Goal: Information Seeking & Learning: Learn about a topic

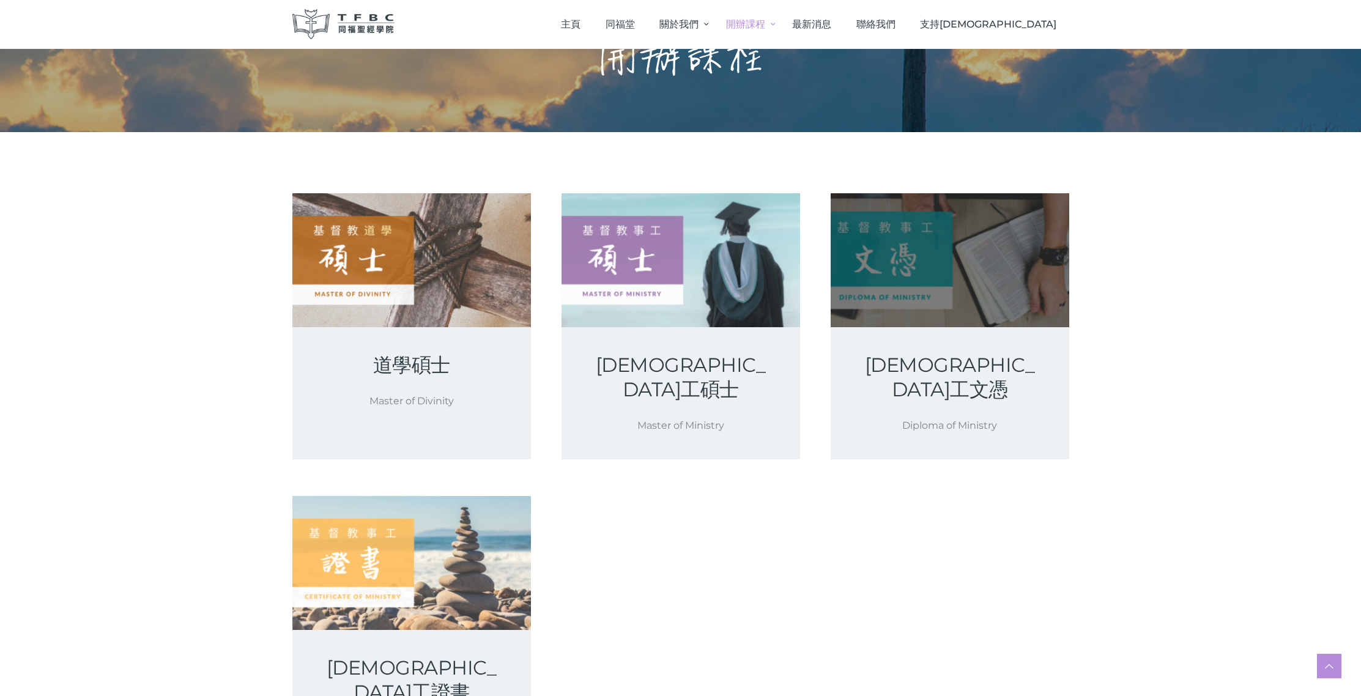
scroll to position [141, 0]
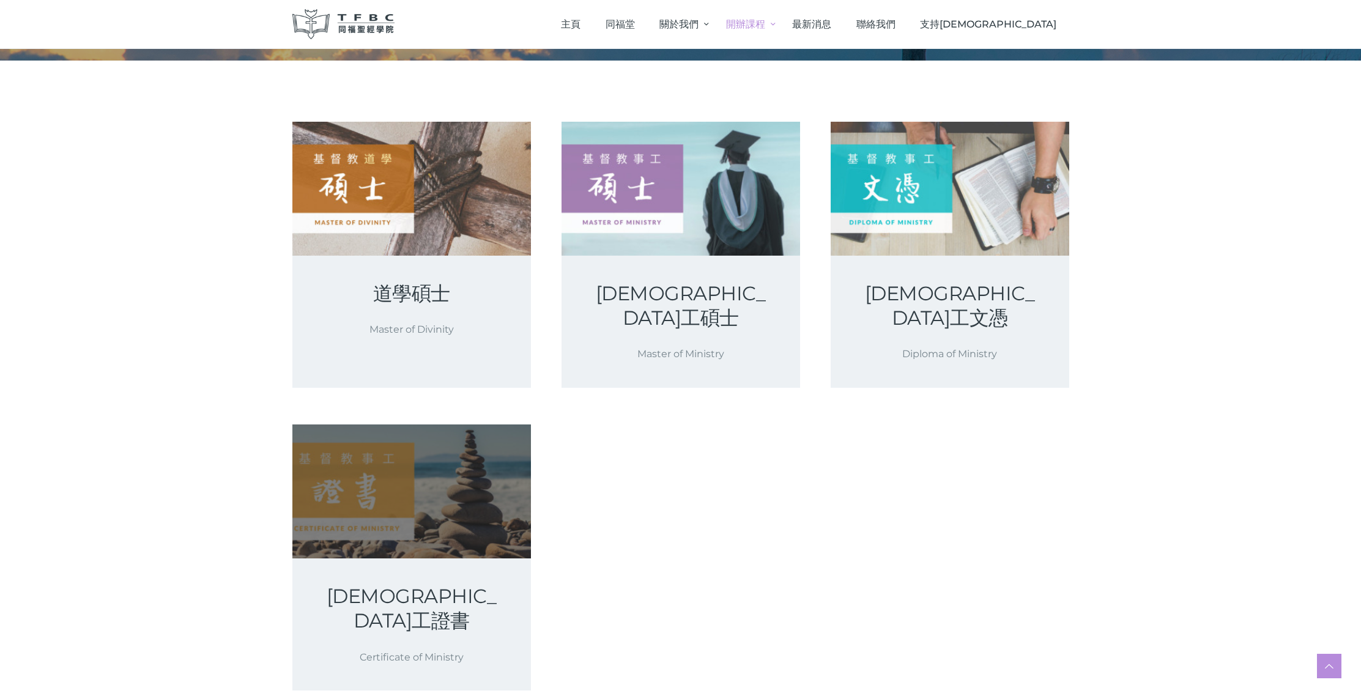
click at [401, 502] on link at bounding box center [411, 491] width 239 height 134
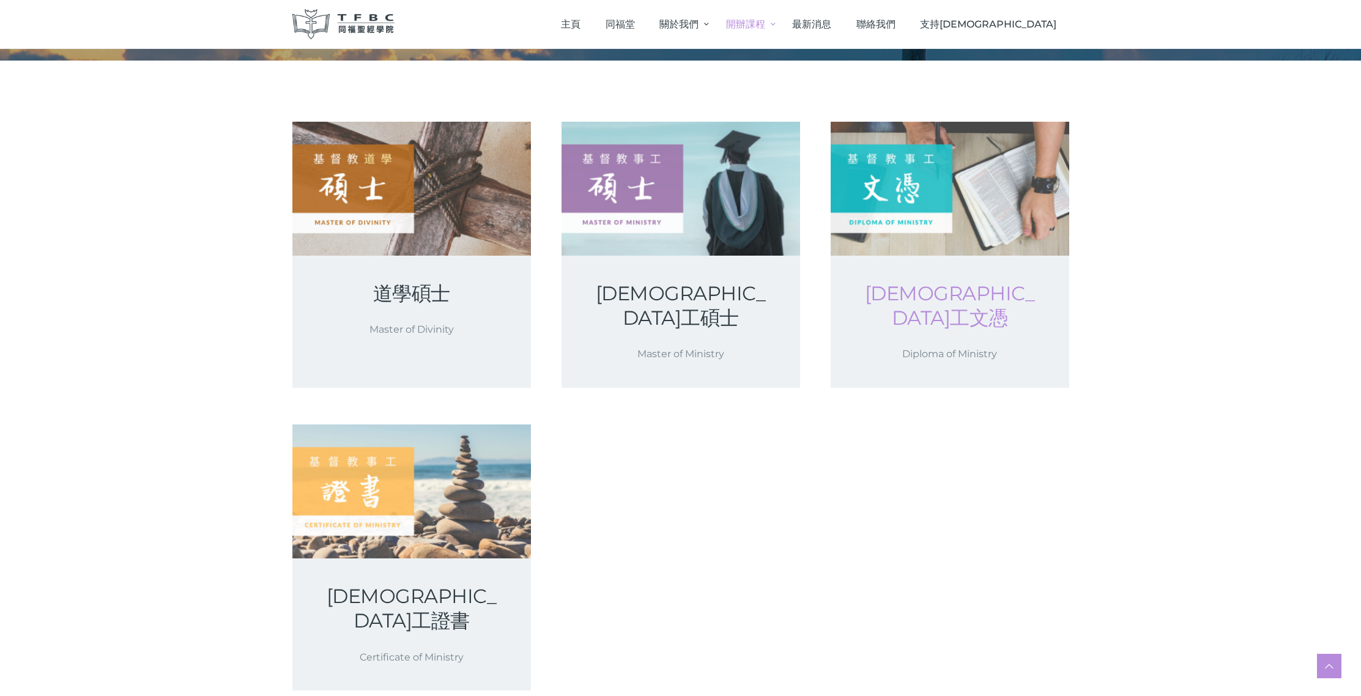
click at [874, 297] on link "[DEMOGRAPHIC_DATA]工文憑" at bounding box center [950, 305] width 180 height 49
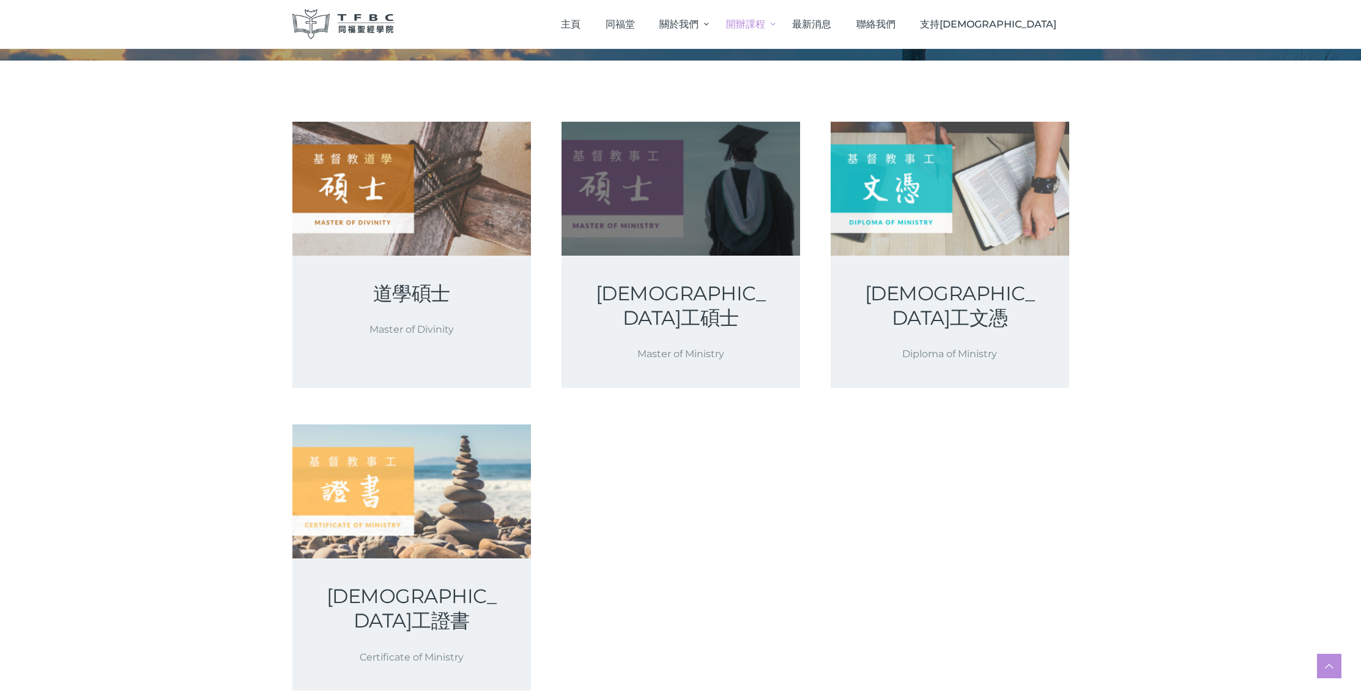
click at [661, 216] on link at bounding box center [680, 189] width 239 height 134
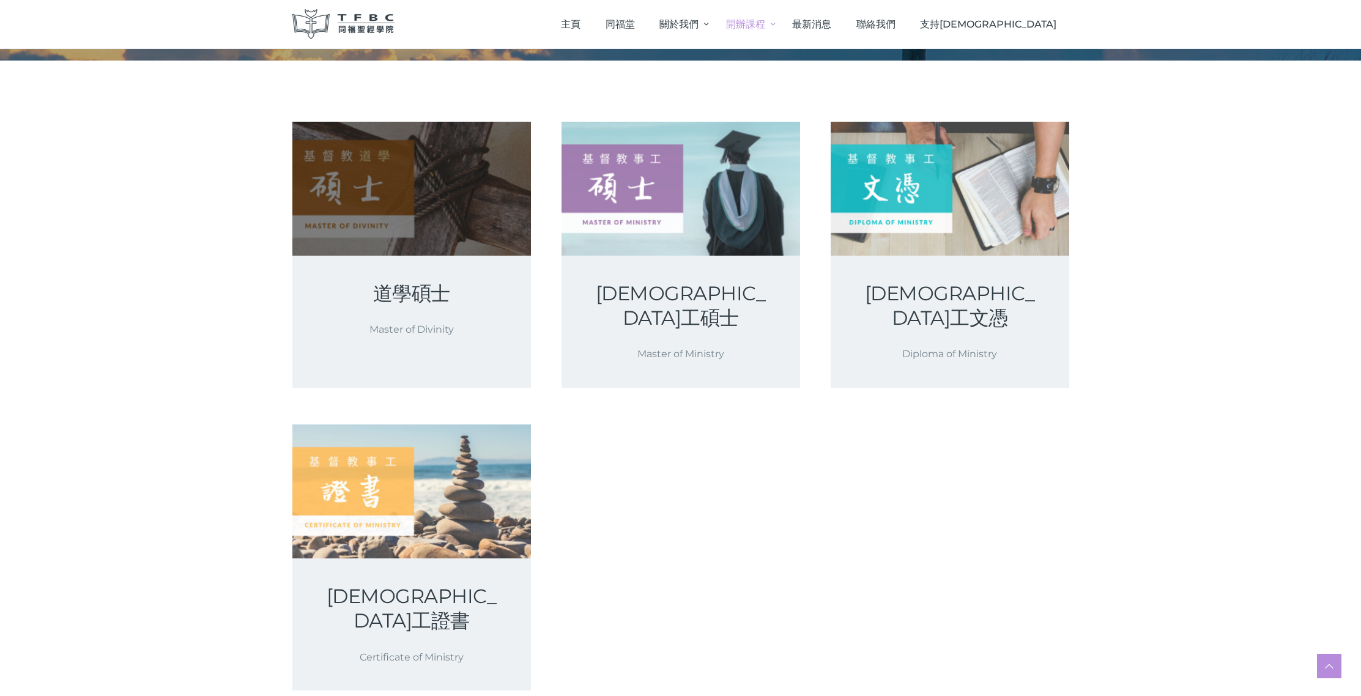
click at [420, 234] on link at bounding box center [411, 189] width 239 height 134
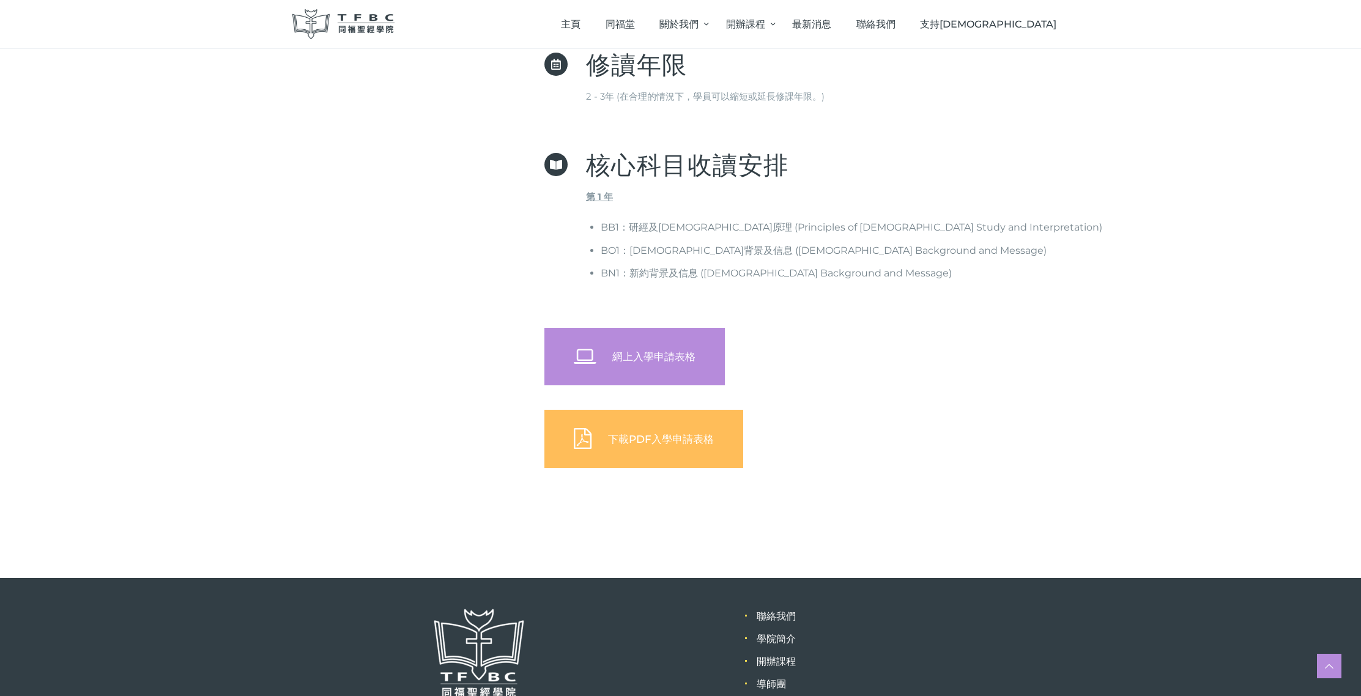
scroll to position [477, 0]
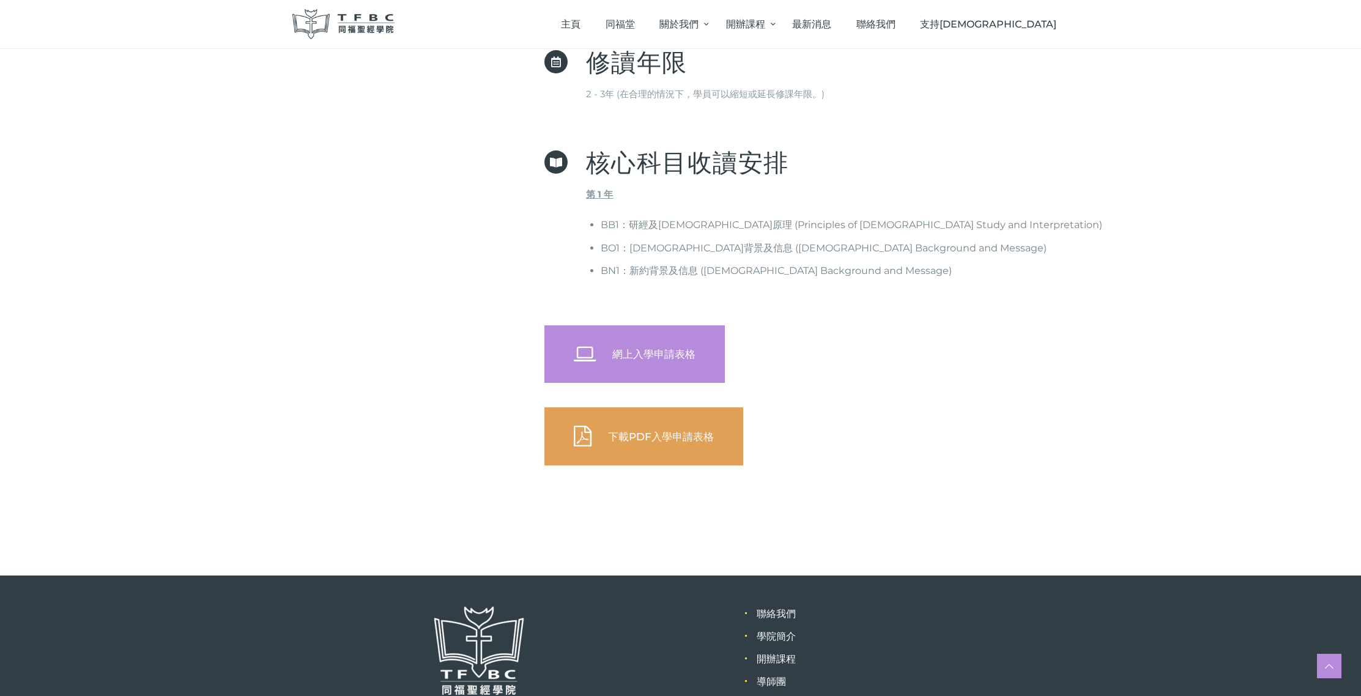
click at [620, 453] on link "下載PDF入學申請表格" at bounding box center [643, 436] width 199 height 58
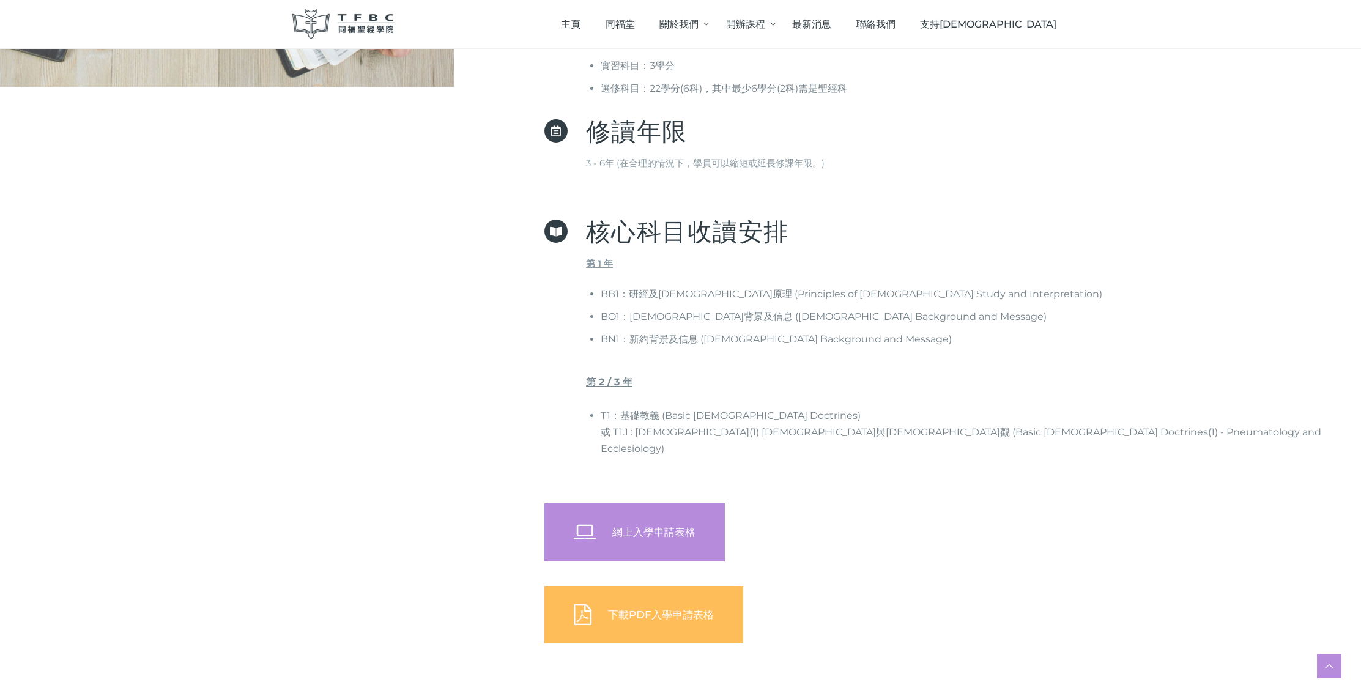
scroll to position [434, 0]
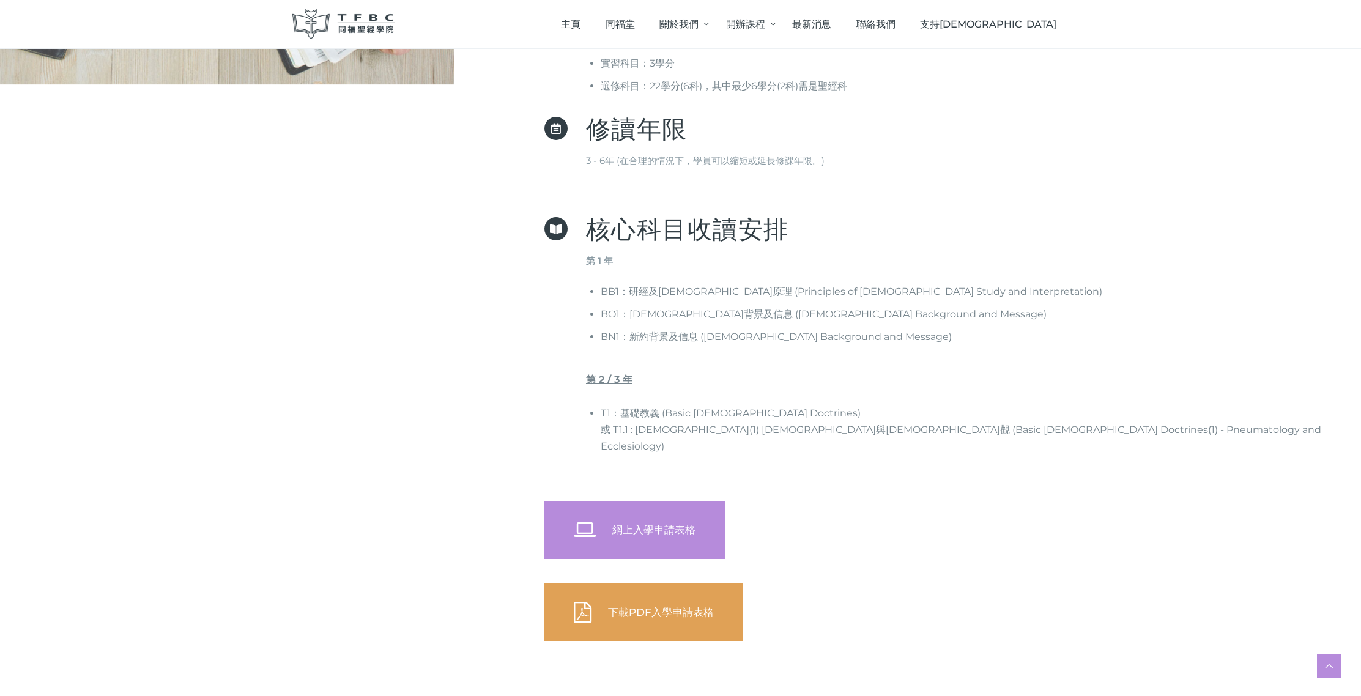
click at [722, 596] on link "下載PDF入學申請表格" at bounding box center [643, 612] width 199 height 58
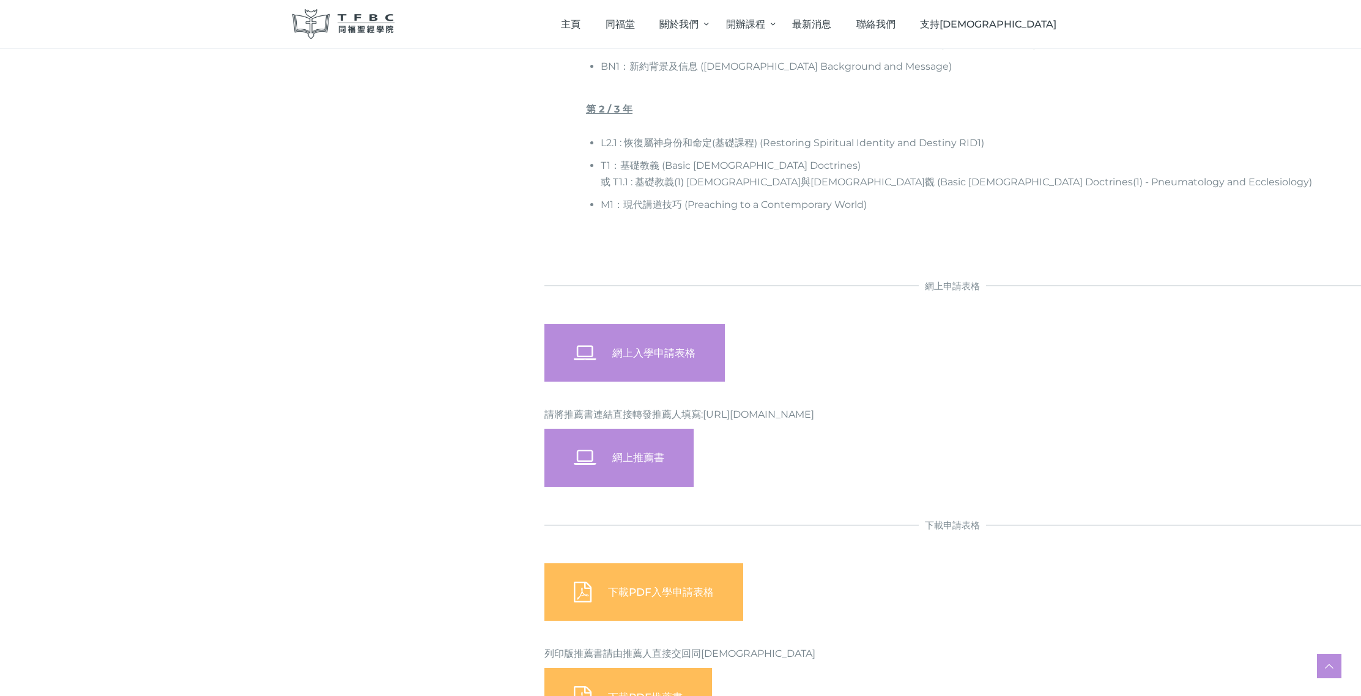
scroll to position [914, 0]
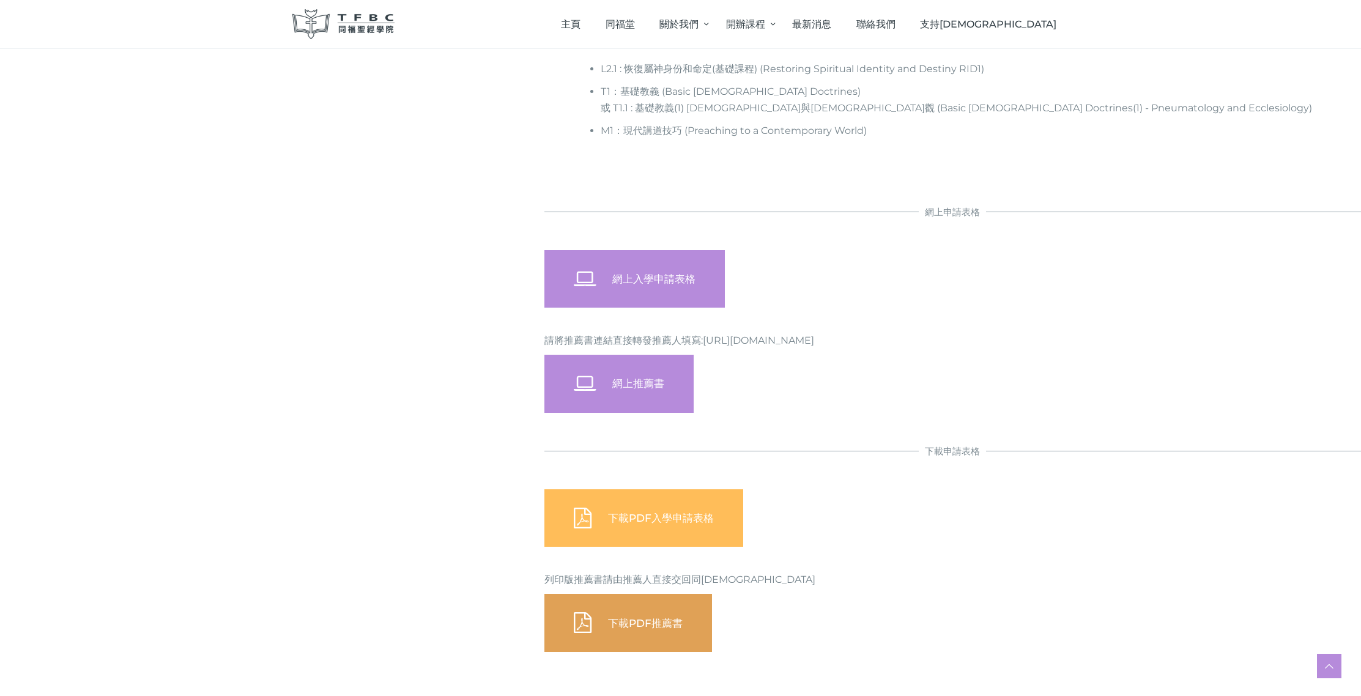
click at [666, 618] on span "下載PDF推薦書" at bounding box center [645, 623] width 75 height 12
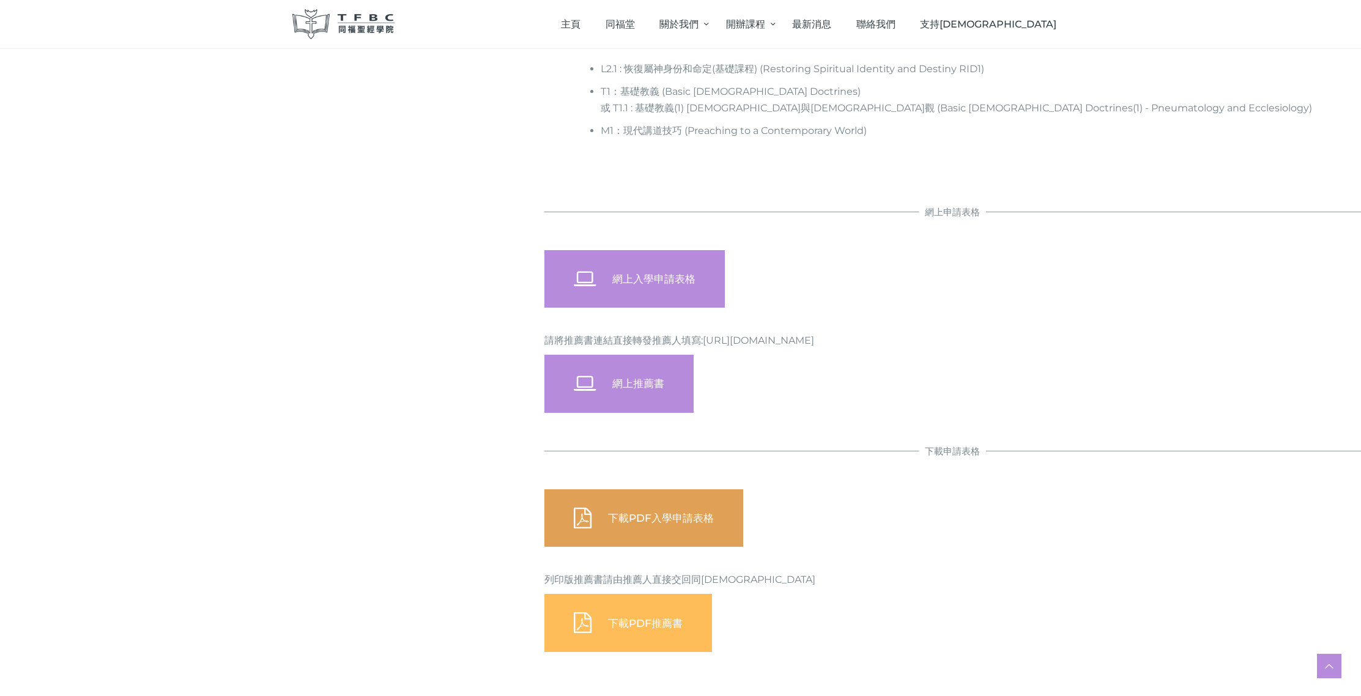
click at [699, 522] on span "下載PDF入學申請表格" at bounding box center [661, 518] width 106 height 12
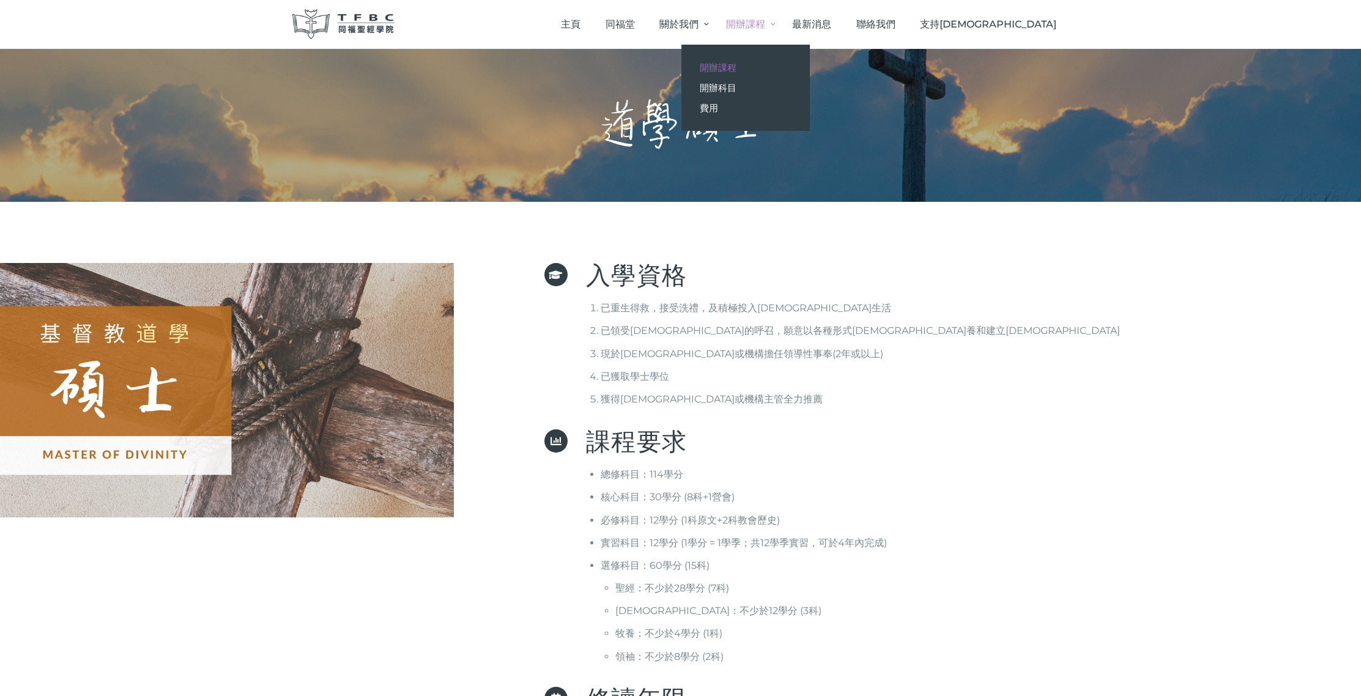
click at [736, 67] on span "開辦課程" at bounding box center [718, 68] width 37 height 12
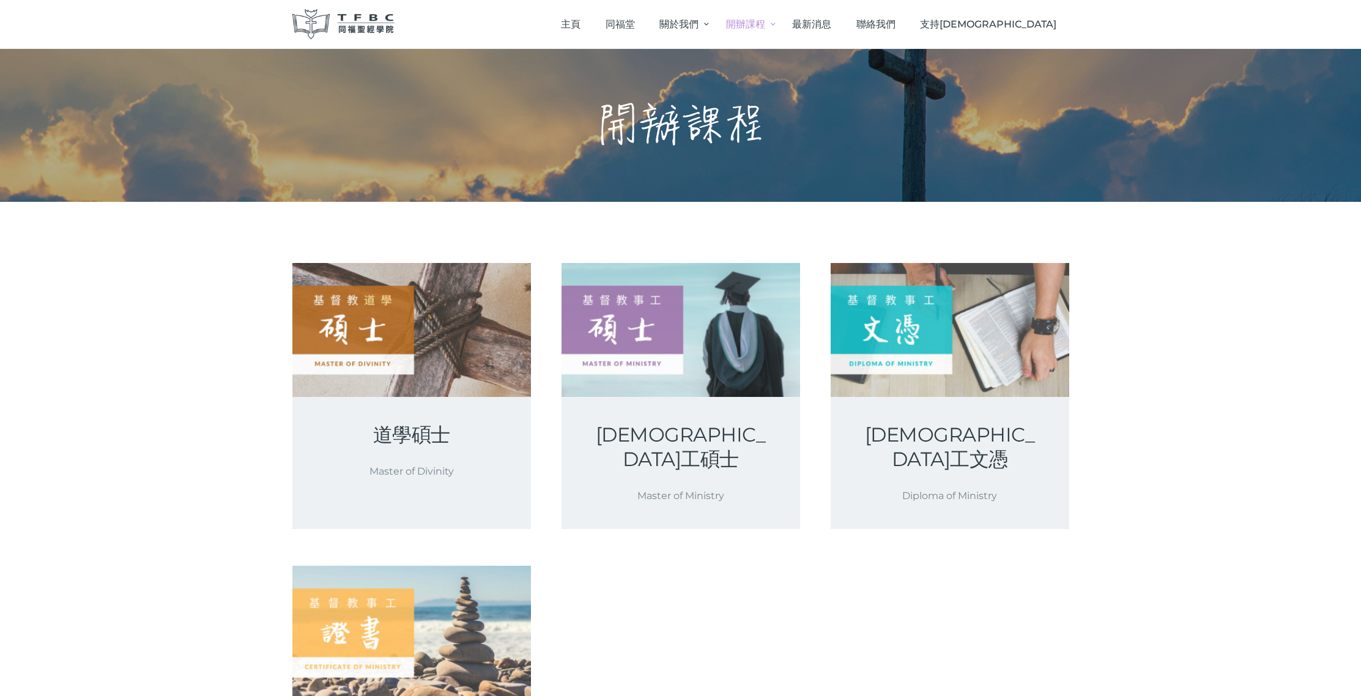
click at [407, 463] on p "Master of Divinity" at bounding box center [412, 471] width 180 height 17
click at [429, 410] on div "道學碩士 Master of Divinity" at bounding box center [411, 451] width 239 height 108
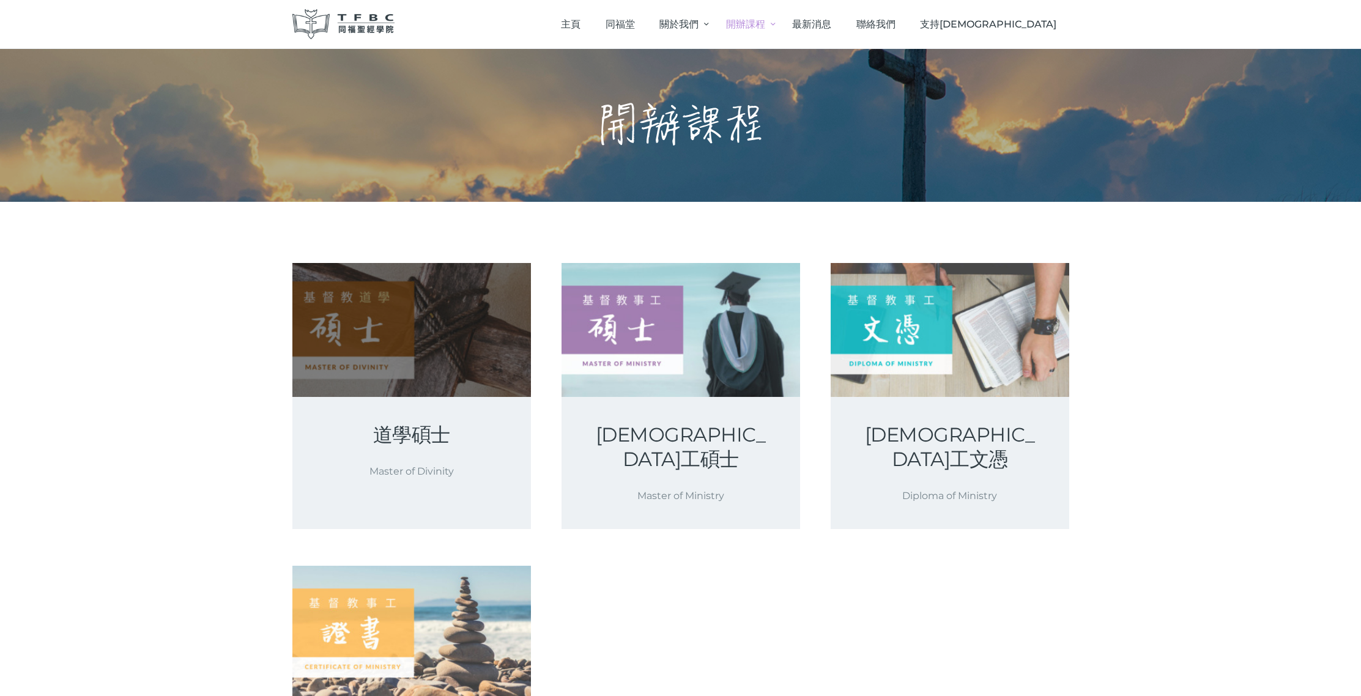
click at [409, 322] on link at bounding box center [411, 330] width 239 height 134
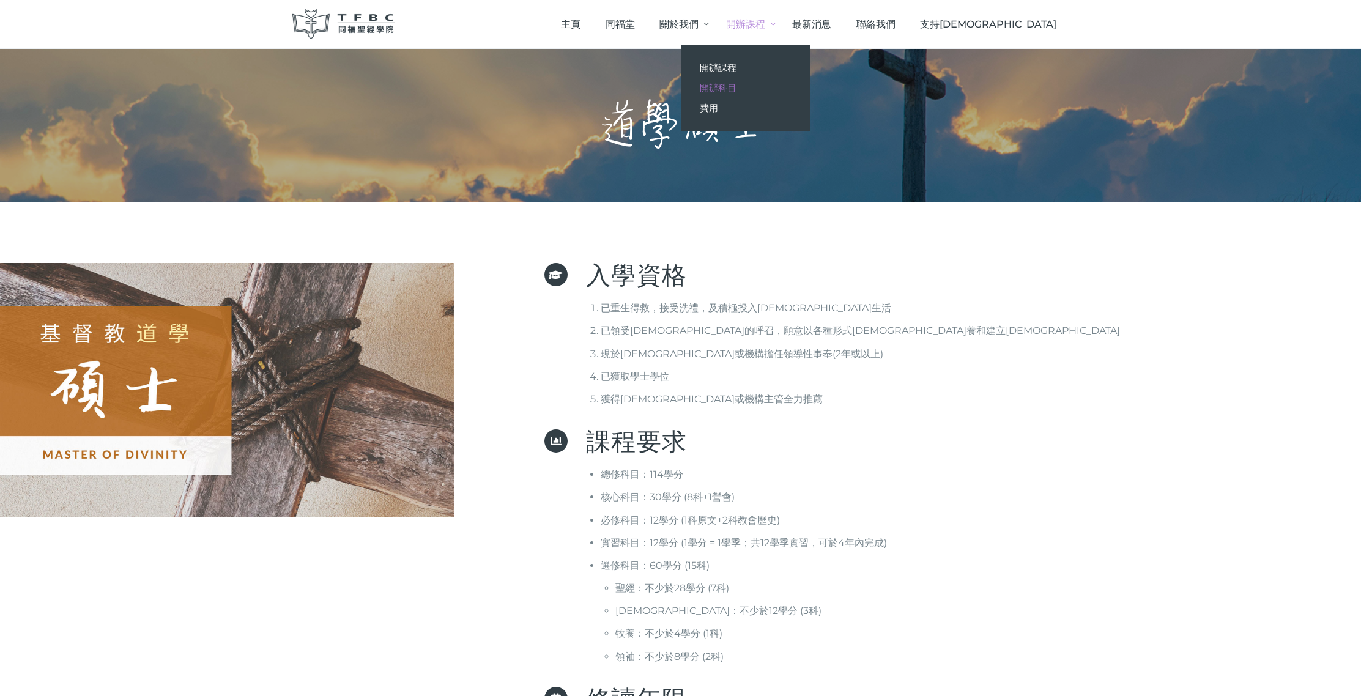
click at [736, 86] on span "開辦科目" at bounding box center [718, 88] width 37 height 12
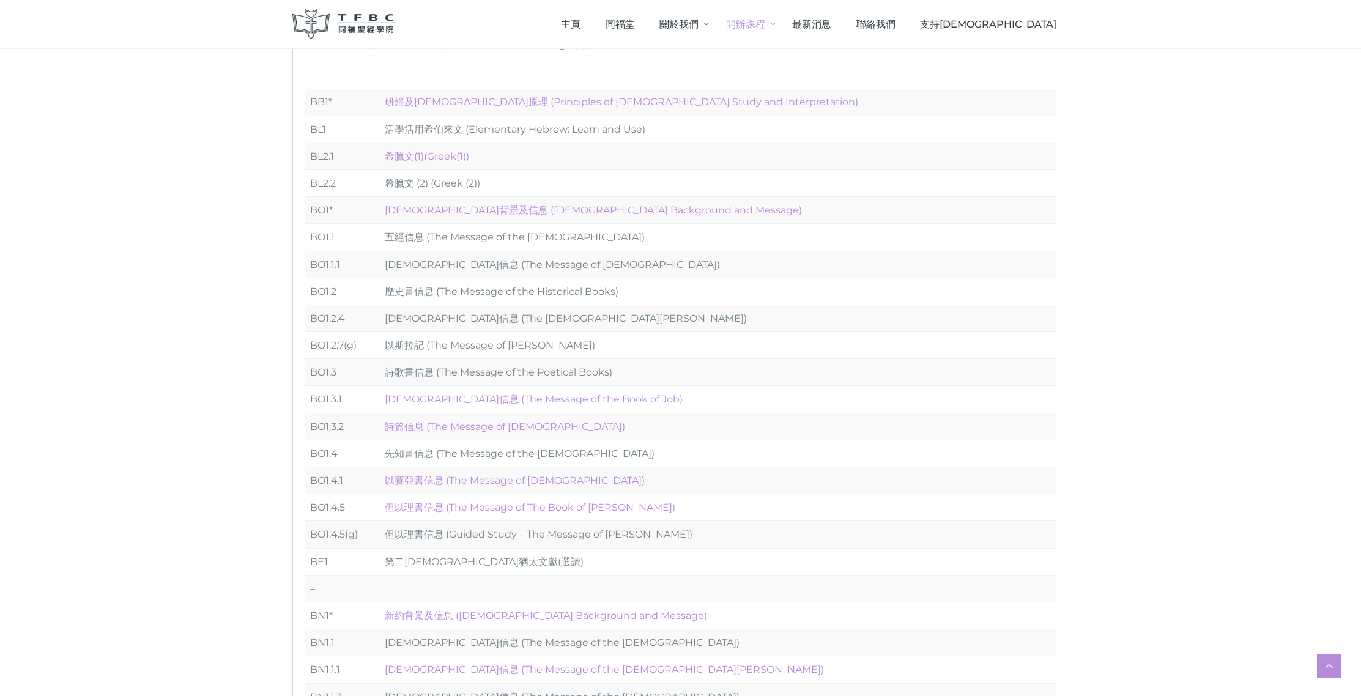
scroll to position [232, 0]
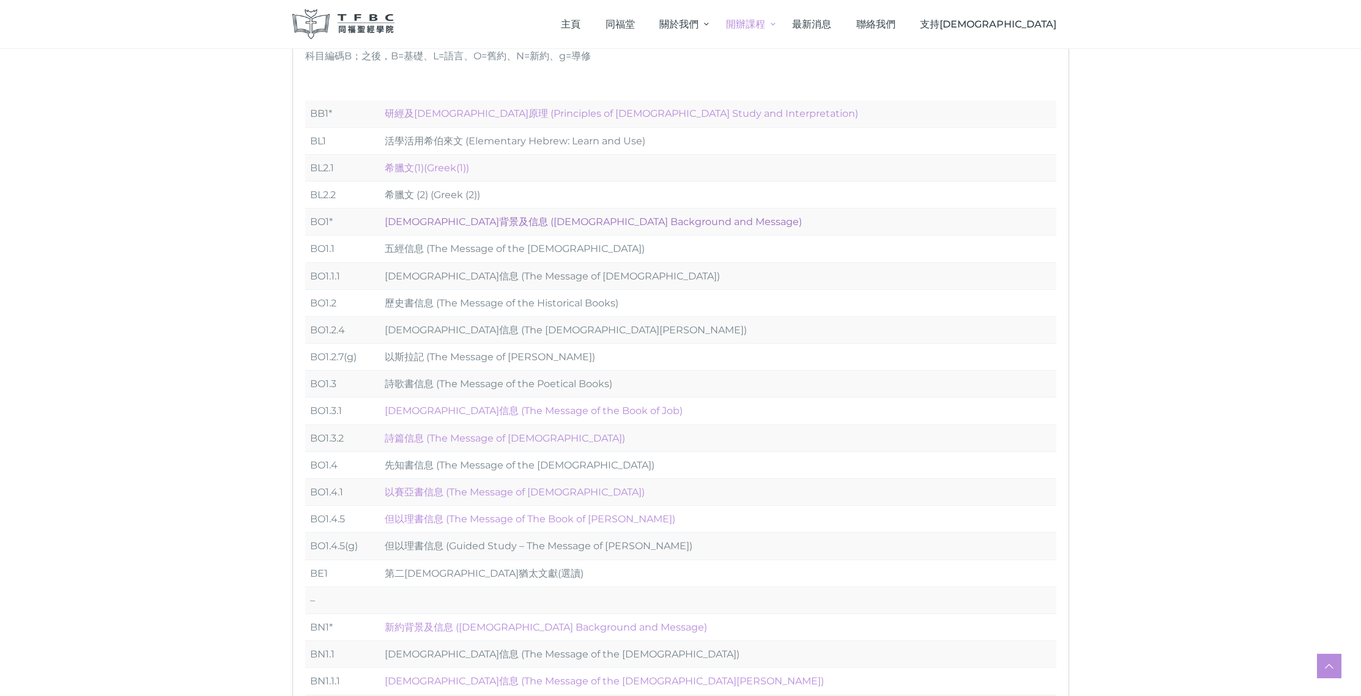
click at [492, 223] on link "舊約背景及信息 (Old Testament Background and Message)" at bounding box center [593, 222] width 417 height 12
click at [503, 415] on link "約伯記信息 (The Message of the Book of Job)" at bounding box center [534, 411] width 298 height 12
click at [524, 114] on link "研經及釋經原理 (Principles of Biblical Study and Interpretation)" at bounding box center [621, 114] width 473 height 12
click at [461, 169] on link "希臘文(1)(Greek(1))" at bounding box center [427, 168] width 84 height 12
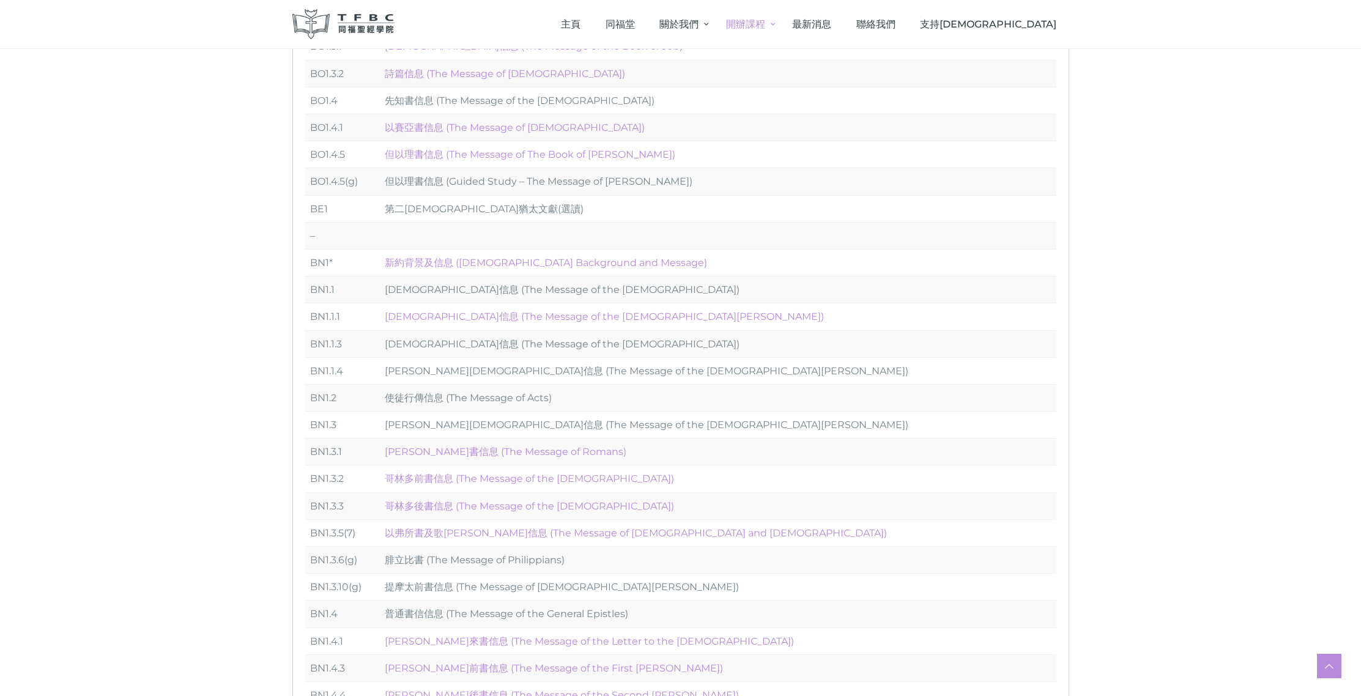
scroll to position [659, 0]
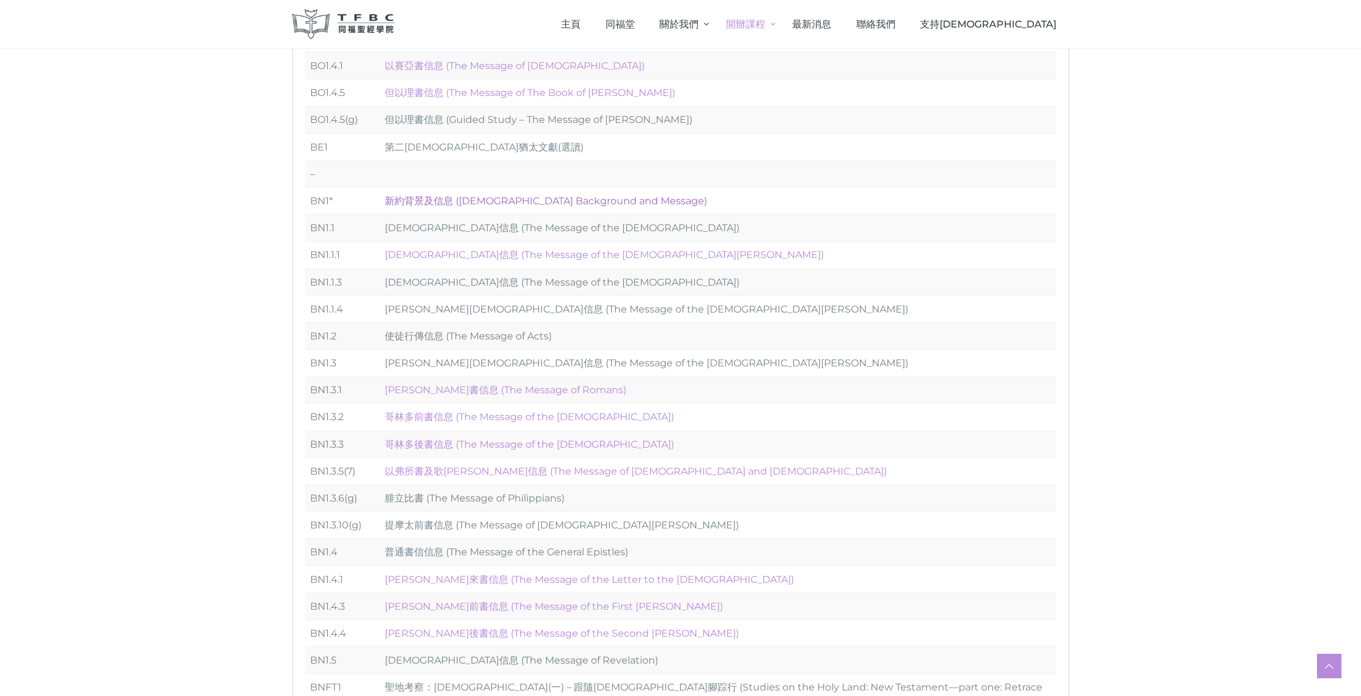
click at [535, 199] on link "新約背景及信息 (New Testament Background and Message)" at bounding box center [546, 201] width 322 height 12
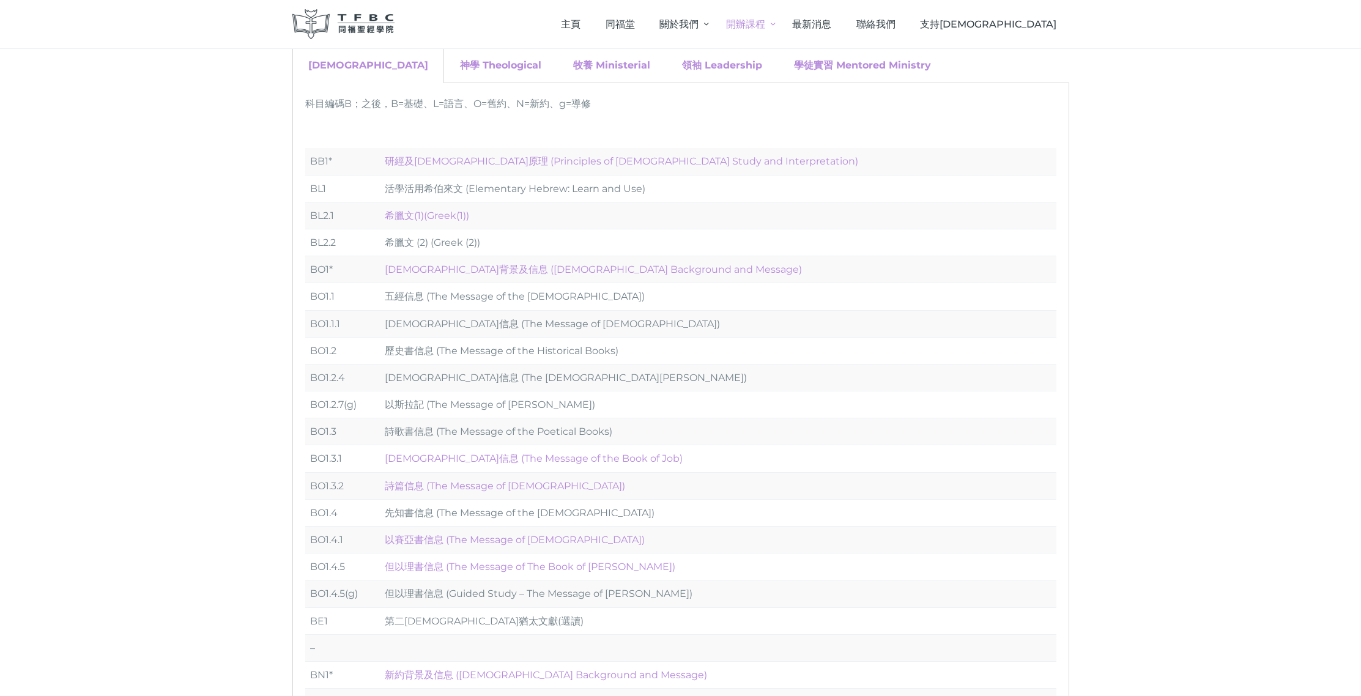
scroll to position [21, 0]
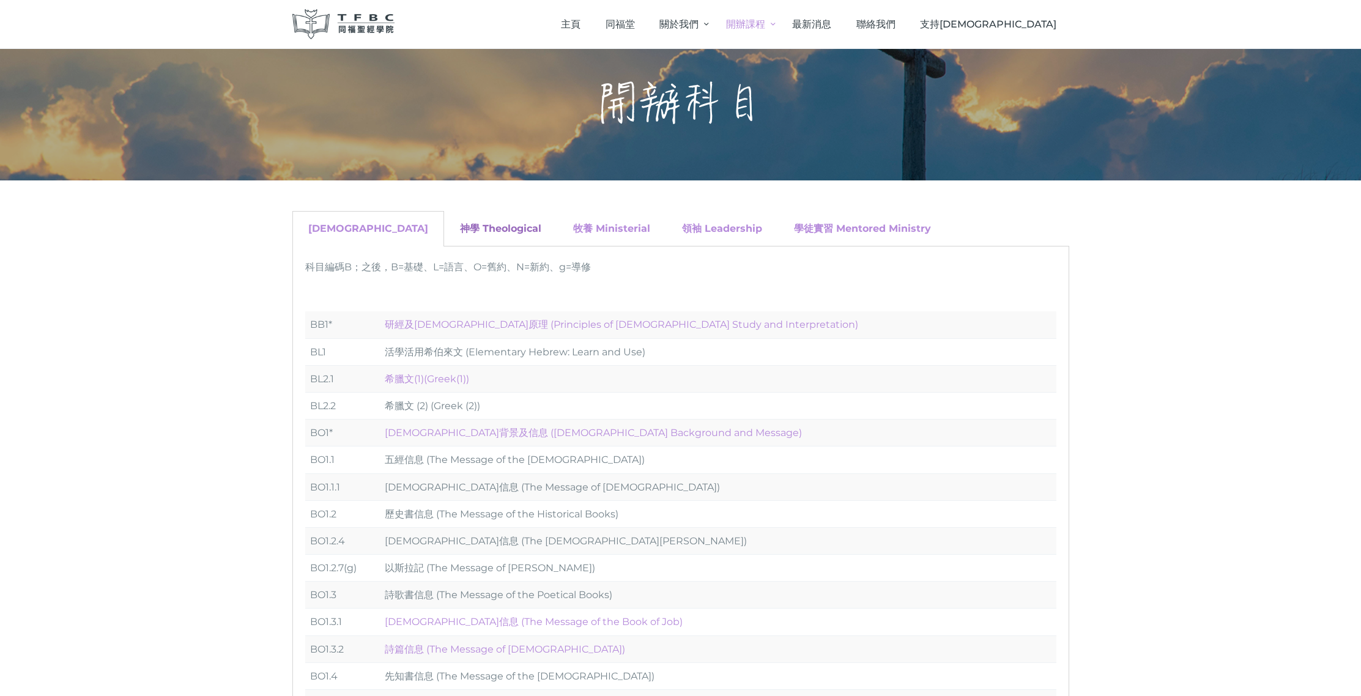
click at [460, 234] on link "神學 Theological" at bounding box center [500, 229] width 81 height 12
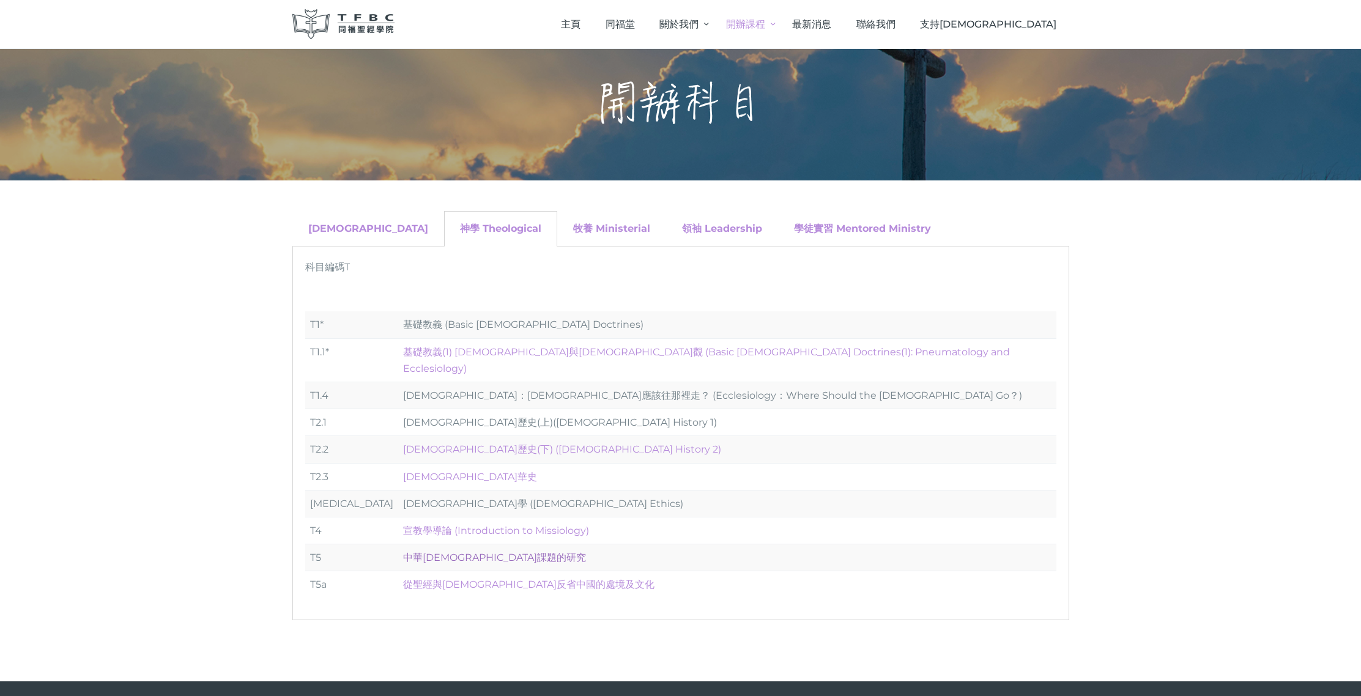
click at [455, 552] on link "中華神學課題的研究" at bounding box center [494, 558] width 183 height 12
click at [503, 443] on link "教會歷史(下) (Church History 2)" at bounding box center [562, 449] width 318 height 12
click at [465, 350] on link "基礎教義(1) 聖靈觀與教會觀 (Basic Christian Doctrines(1): Pneumatology and Ecclesiology)" at bounding box center [706, 360] width 607 height 28
click at [453, 552] on link "中華神學課題的研究" at bounding box center [494, 558] width 183 height 12
click at [433, 471] on link "基督教來華史" at bounding box center [470, 477] width 134 height 12
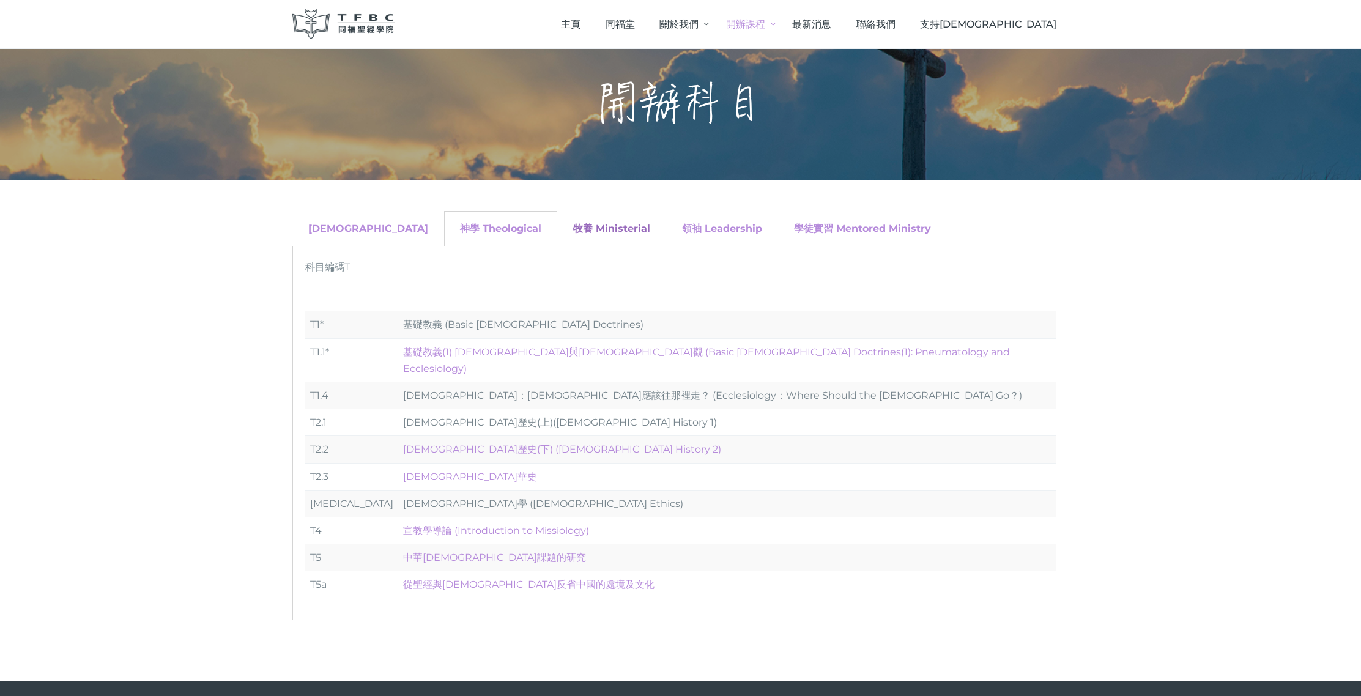
click at [574, 226] on link "牧養 Ministerial" at bounding box center [611, 229] width 77 height 12
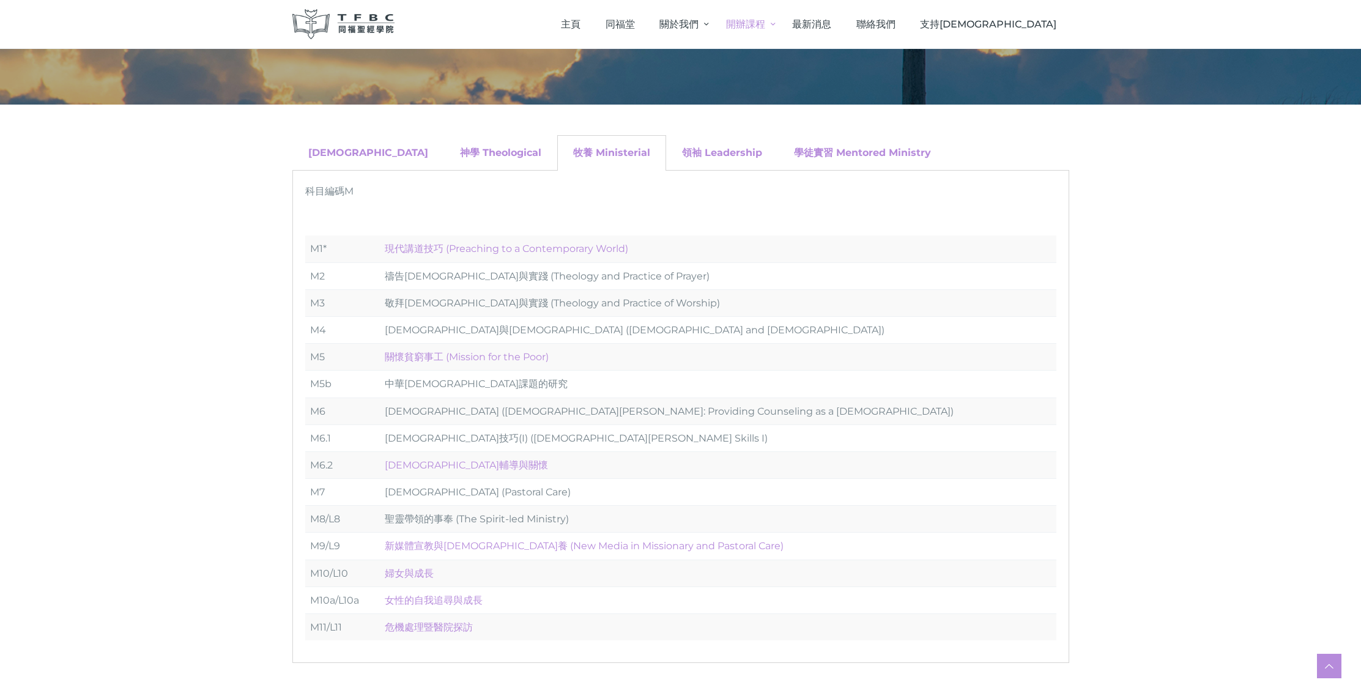
scroll to position [106, 0]
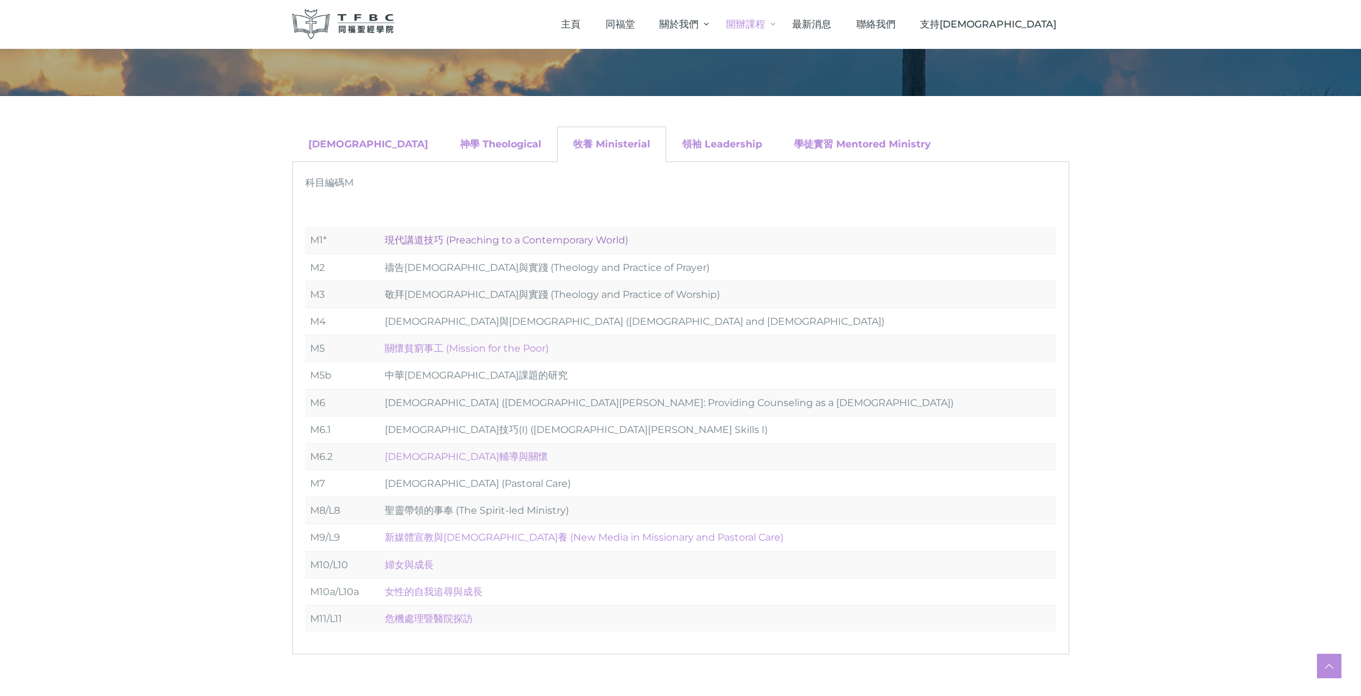
click at [601, 245] on link "現代講道技巧 (Preaching to a Contemporary World)" at bounding box center [506, 240] width 243 height 12
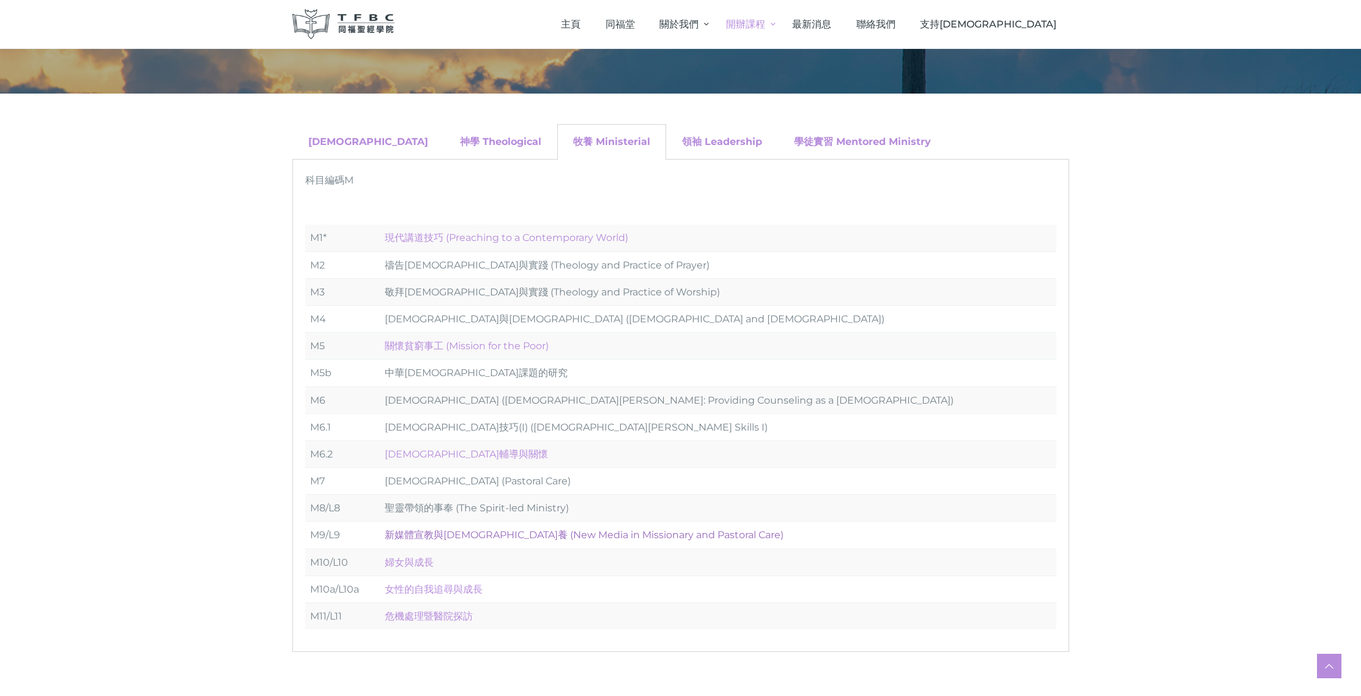
click at [436, 536] on link "新媒體宣教與牧養 (New Media in Missionary and Pastoral Care)" at bounding box center [584, 535] width 399 height 12
click at [463, 618] on link "危機處理暨醫院探訪" at bounding box center [429, 616] width 88 height 12
click at [682, 142] on link "領袖 Leadership" at bounding box center [722, 142] width 80 height 12
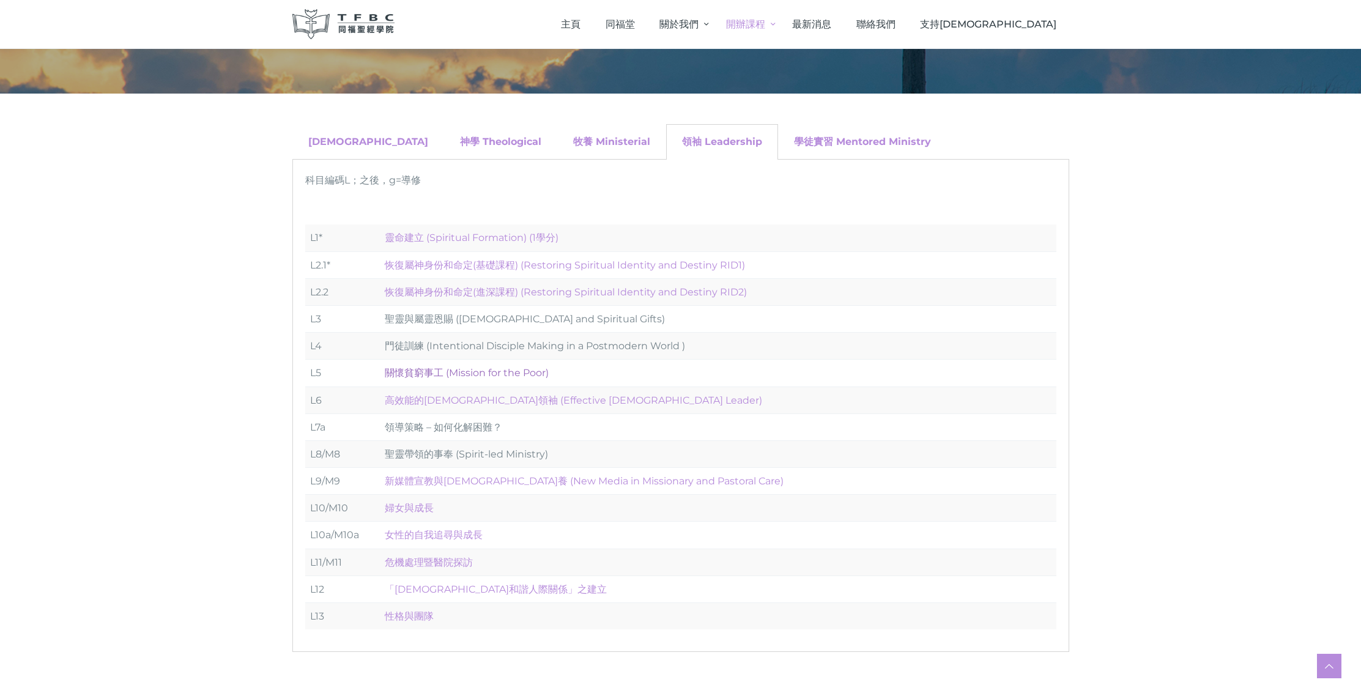
click at [419, 375] on link "關懷貧窮事工 (Mission for the Poor)" at bounding box center [467, 373] width 164 height 12
click at [472, 268] on link "恢復屬神身份和命定(基礎課程) (Restoring Spiritual Identity and Destiny RID1)" at bounding box center [565, 265] width 360 height 12
click at [424, 293] on link "恢復屬神身份和命定(進深課程) (Restoring Spiritual Identity and Destiny RID2)" at bounding box center [566, 292] width 362 height 12
click at [814, 135] on div "學徒實習 Mentored Ministry" at bounding box center [862, 141] width 169 height 35
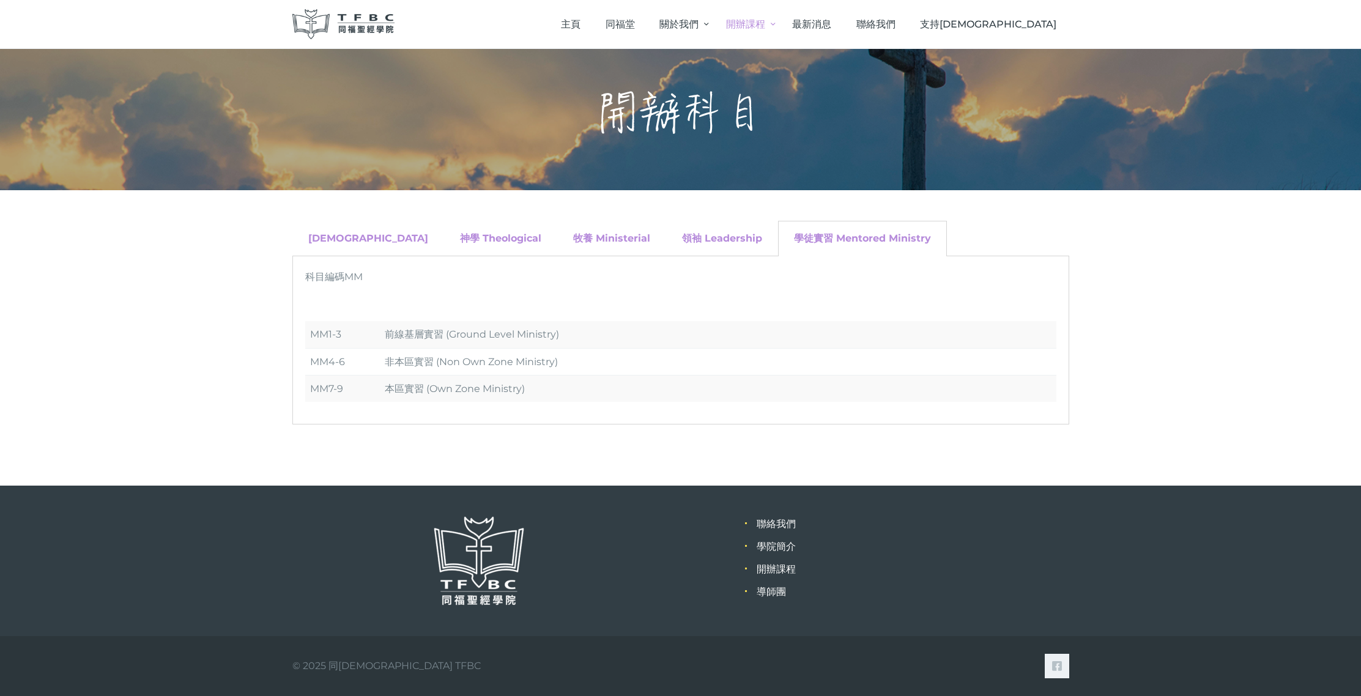
scroll to position [12, 0]
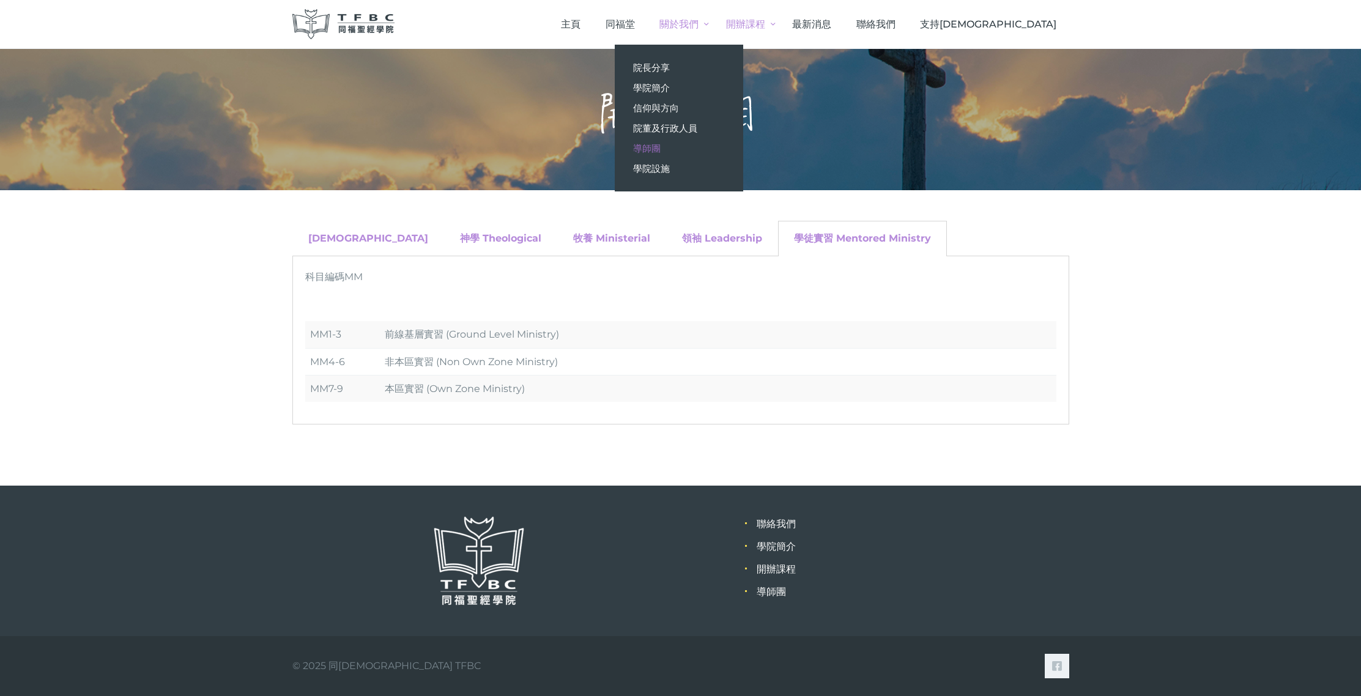
click at [661, 146] on span "導師團" at bounding box center [647, 149] width 28 height 12
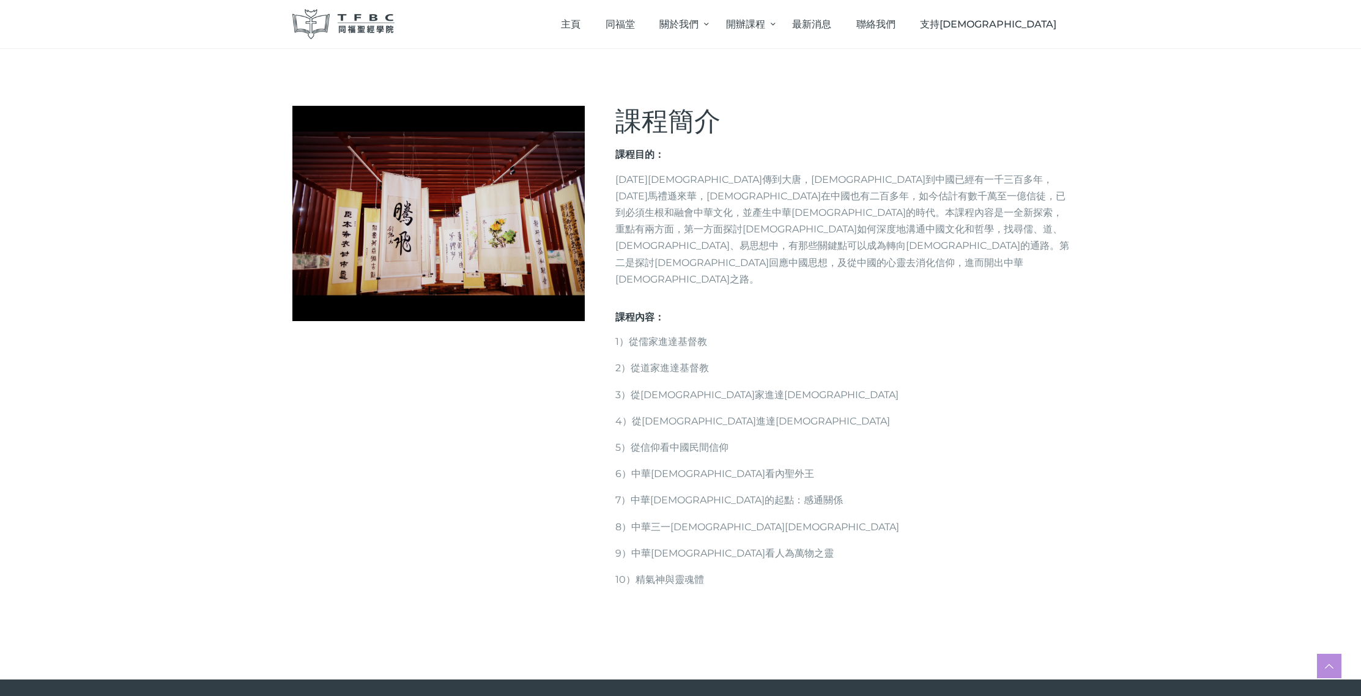
scroll to position [156, 0]
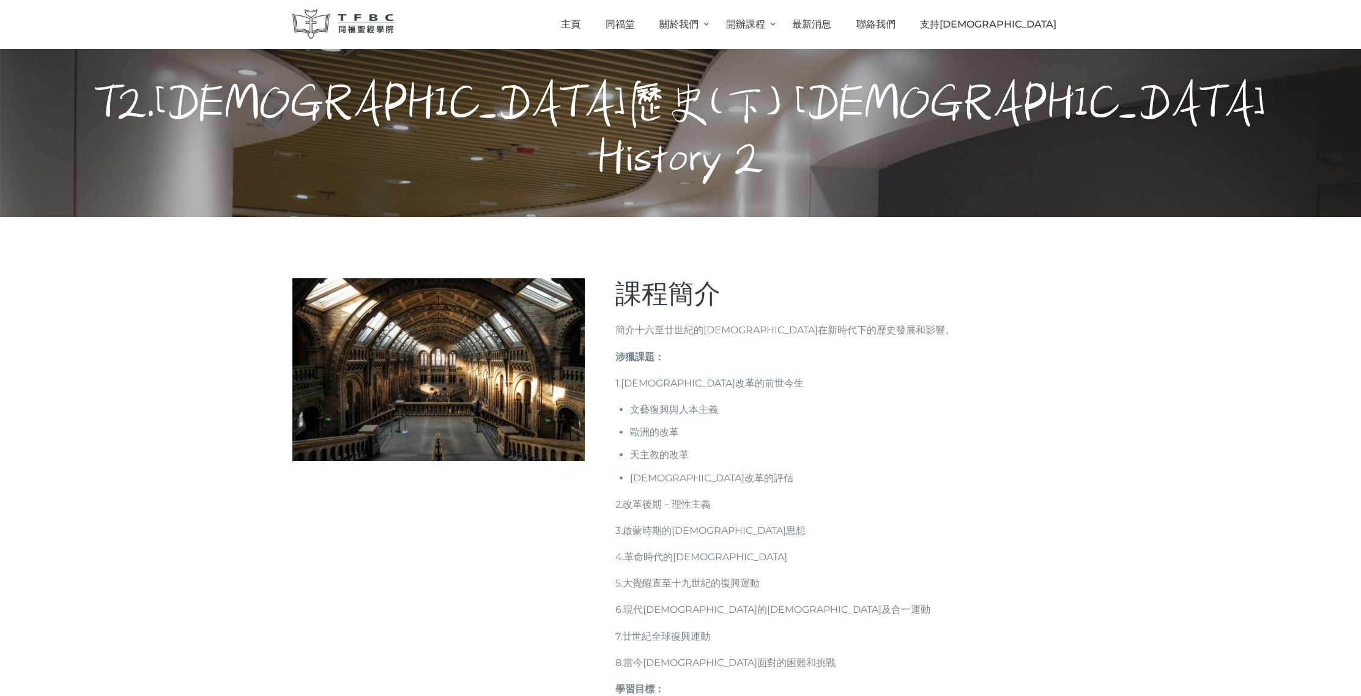
scroll to position [235, 0]
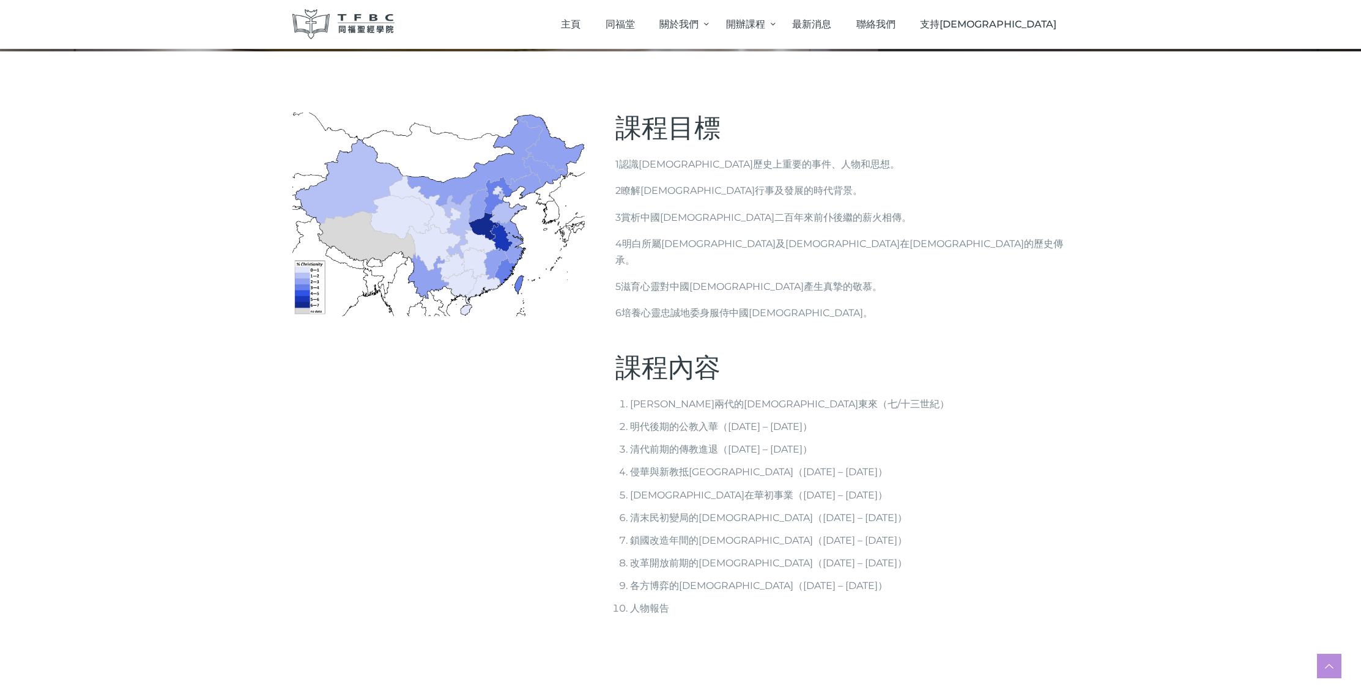
scroll to position [188, 0]
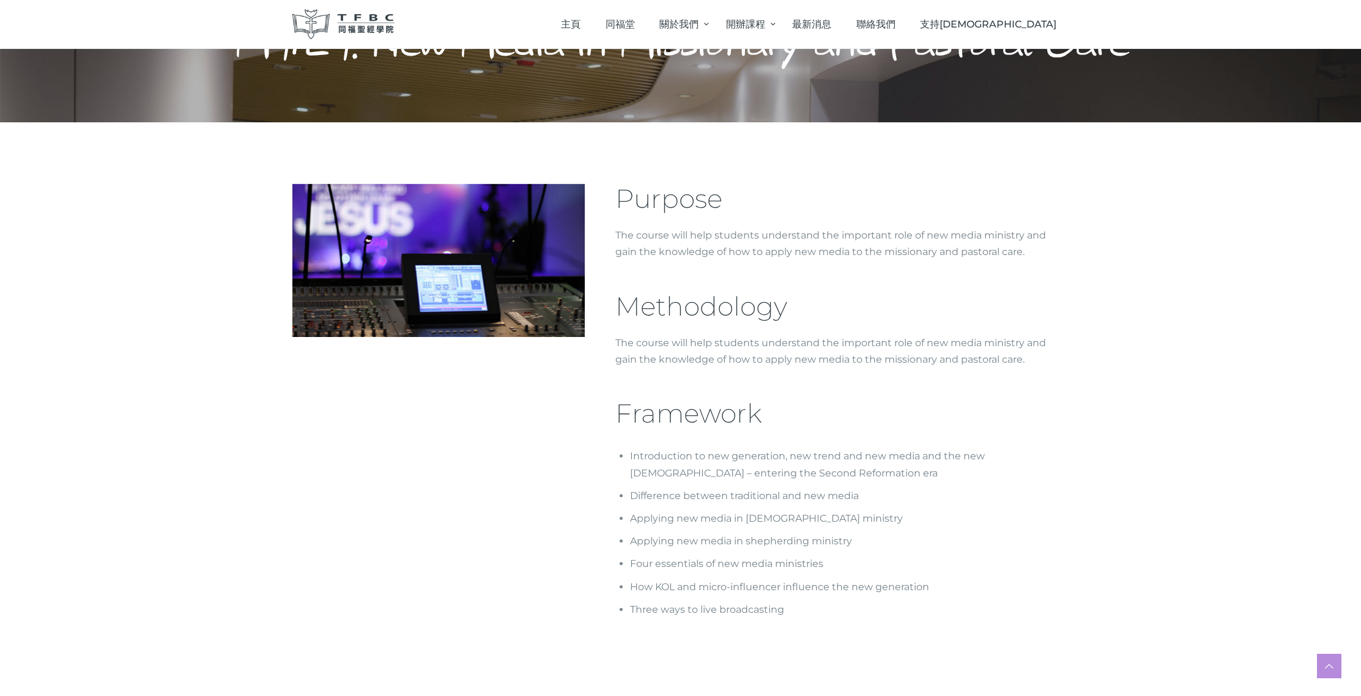
scroll to position [105, 0]
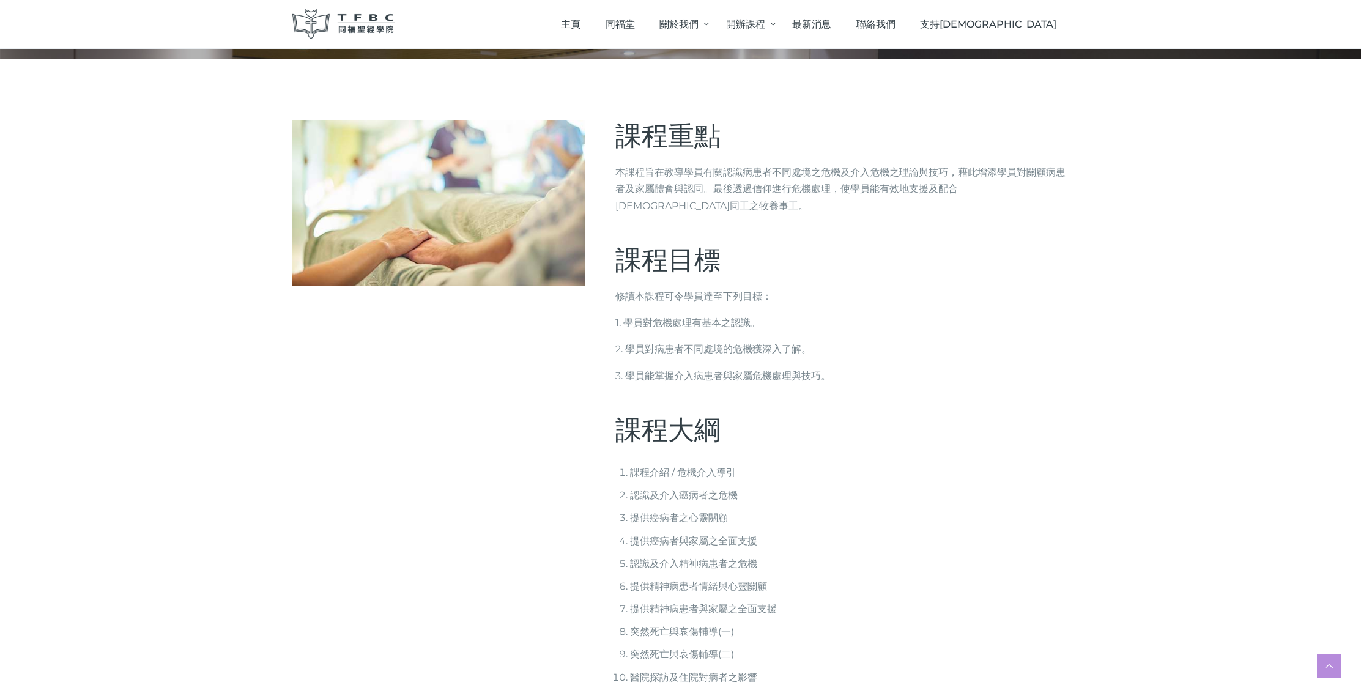
scroll to position [177, 0]
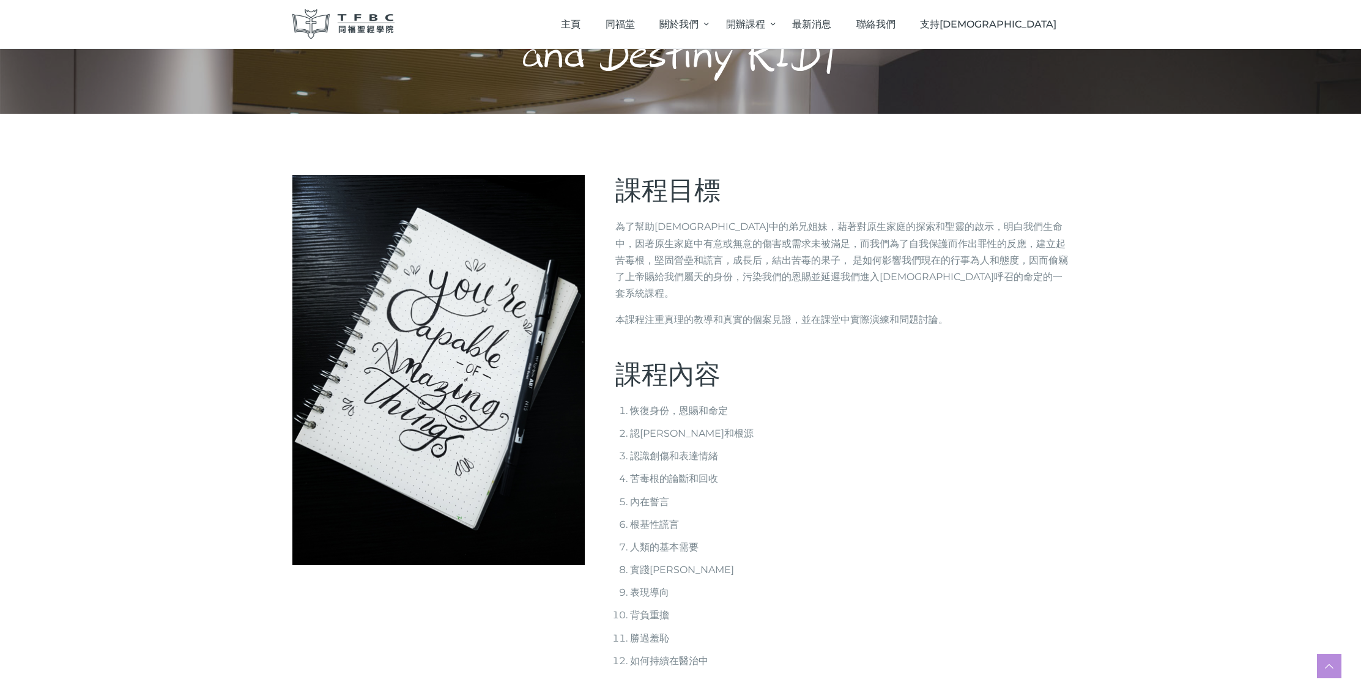
scroll to position [157, 0]
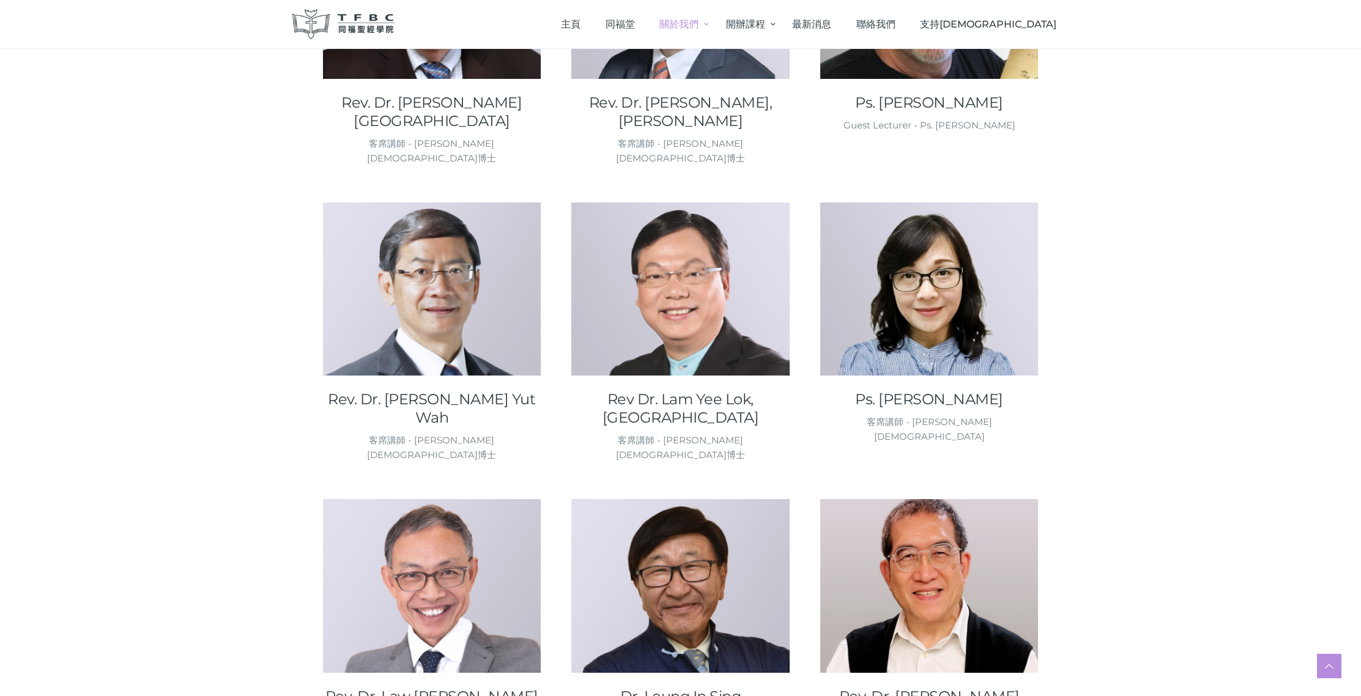
scroll to position [709, 0]
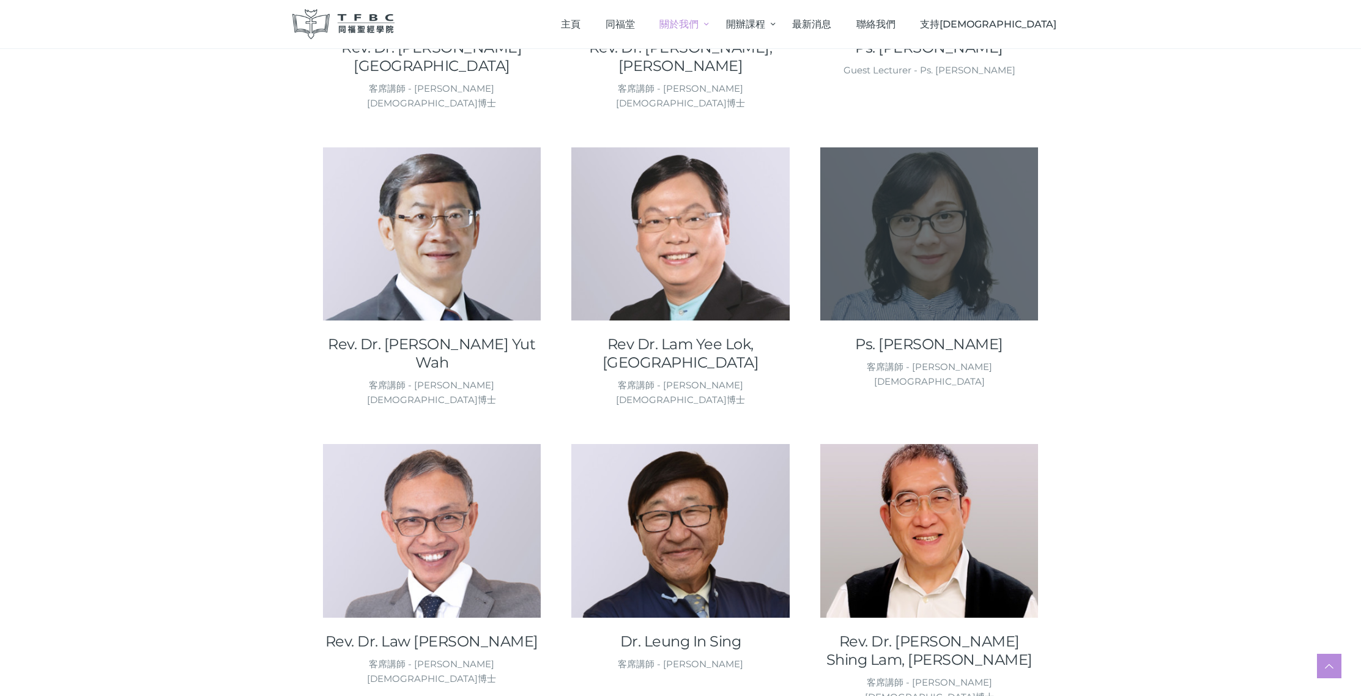
click at [967, 221] on div at bounding box center [929, 233] width 218 height 173
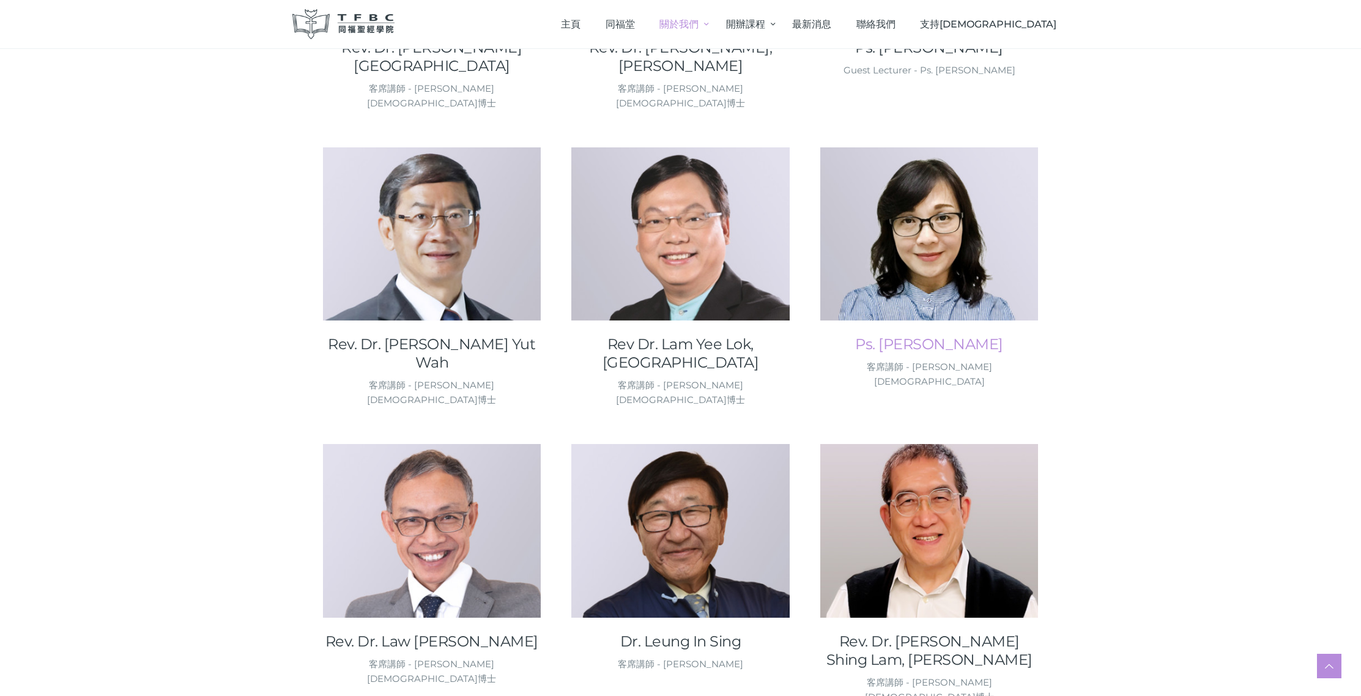
click at [936, 335] on link "Ps. Lau, Idy" at bounding box center [929, 344] width 218 height 18
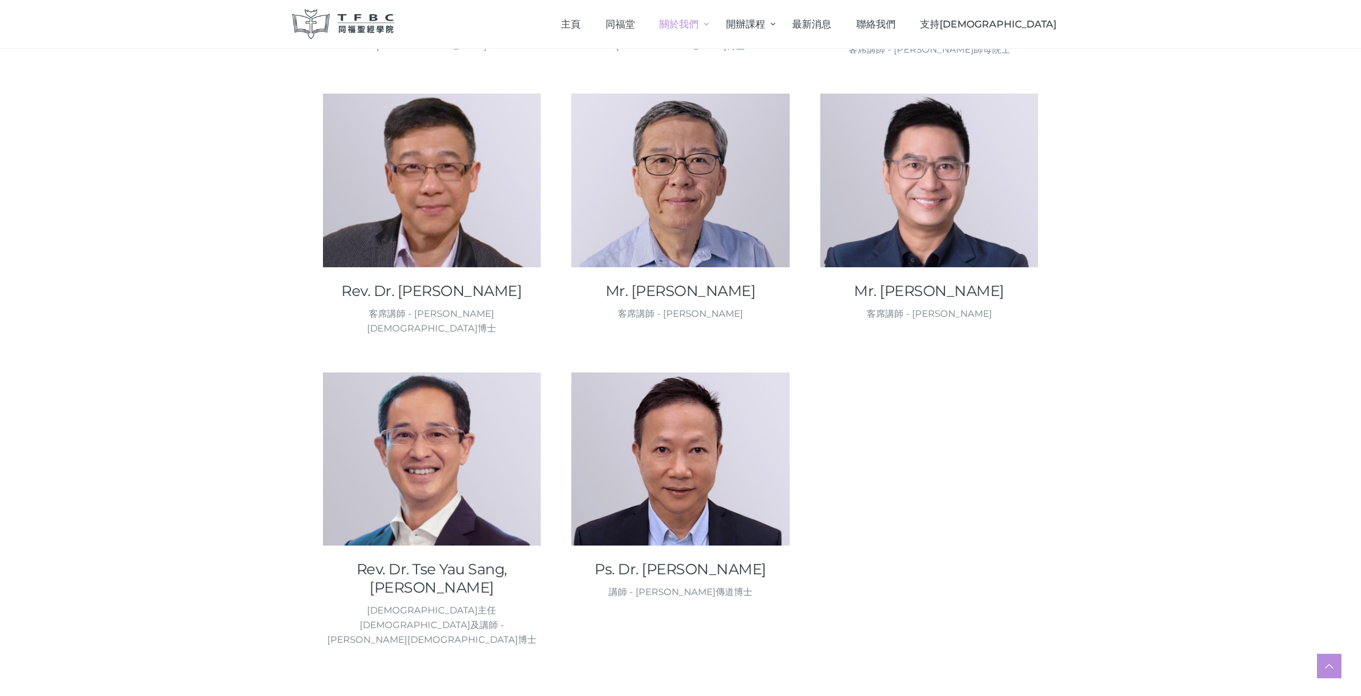
scroll to position [1640, 0]
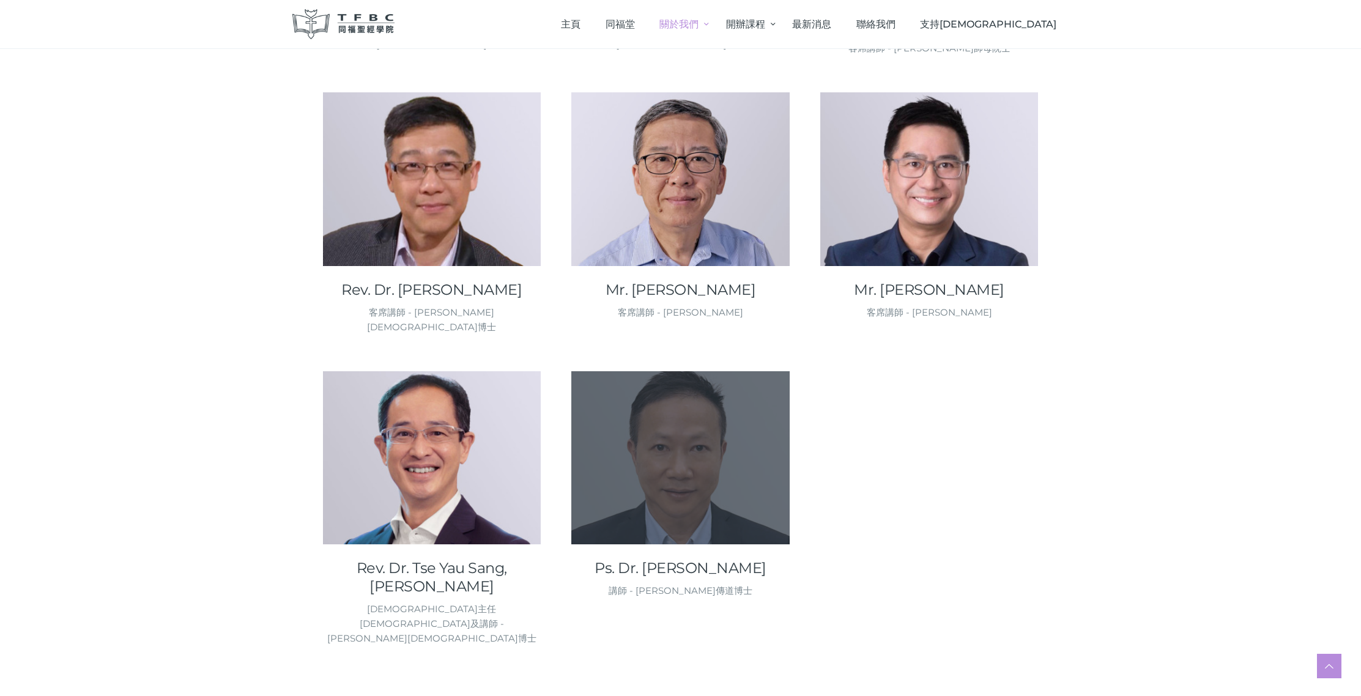
click at [632, 371] on div at bounding box center [680, 457] width 218 height 173
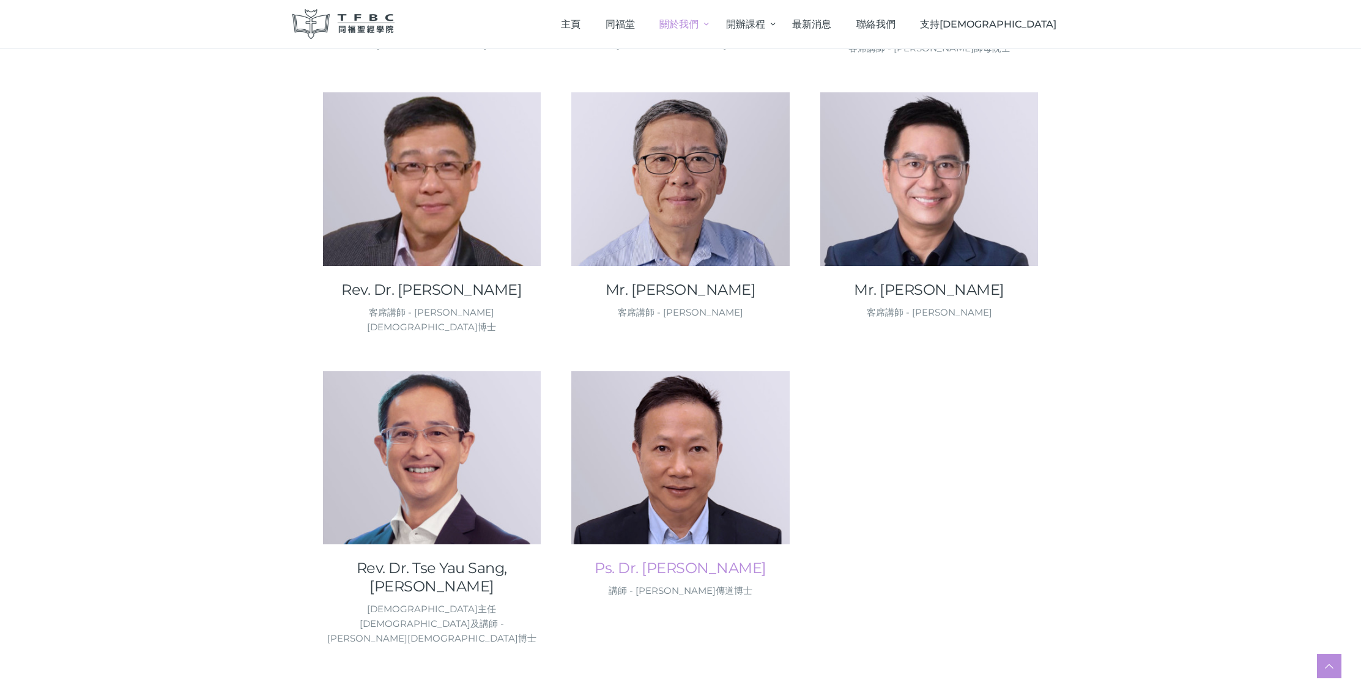
click at [681, 559] on link "Ps. Dr. Wong Kai Yan, Larry" at bounding box center [680, 568] width 218 height 18
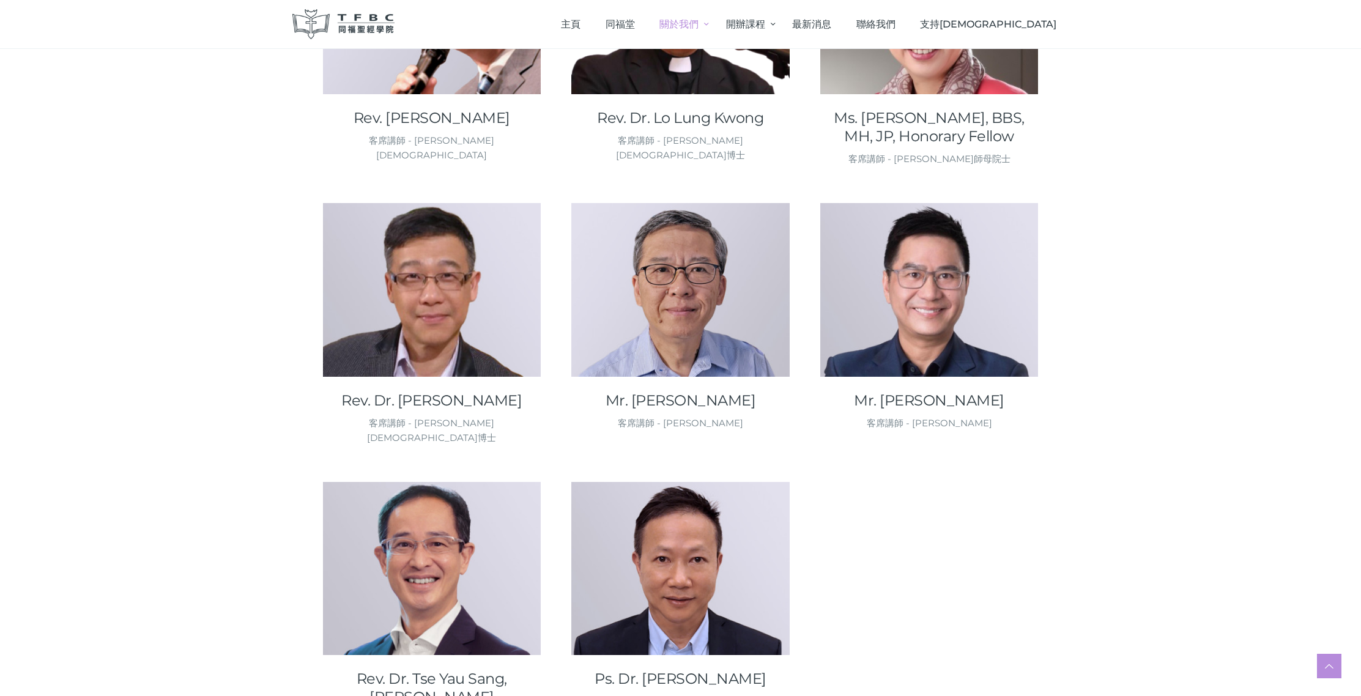
scroll to position [1528, 0]
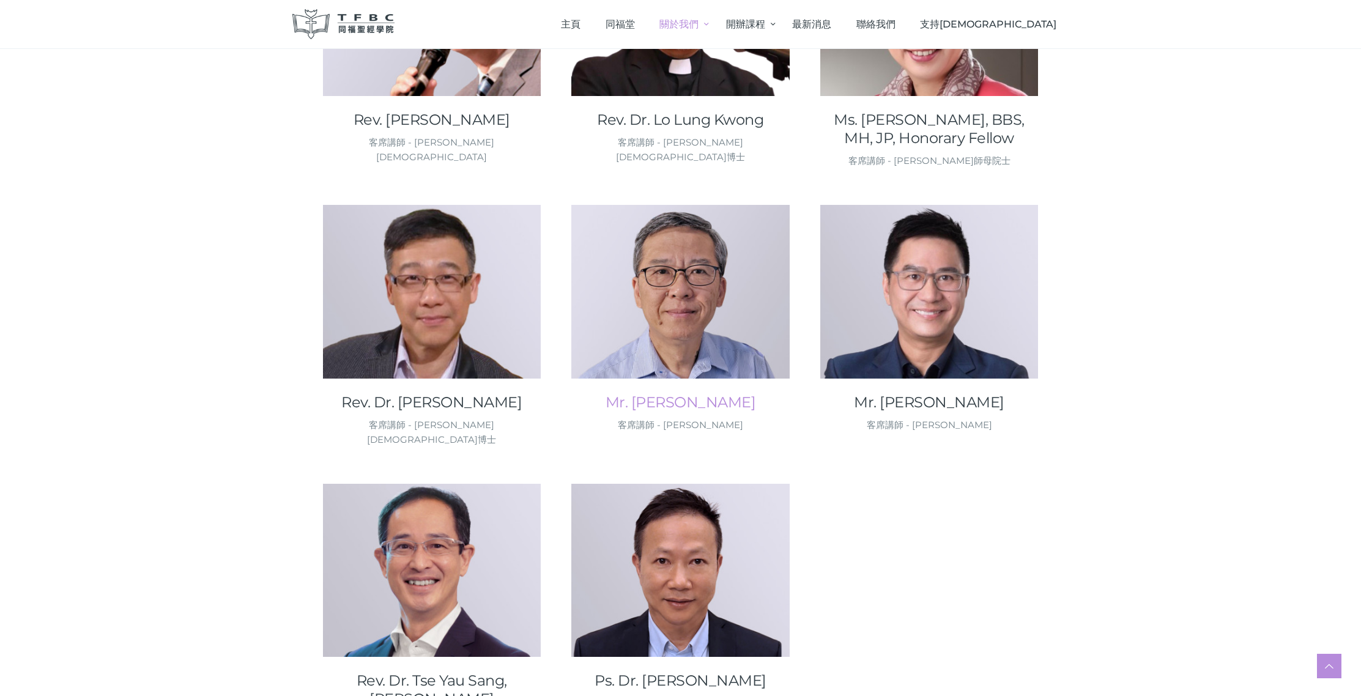
click at [657, 393] on link "Mr. Sao Cheung Ping, Calvin" at bounding box center [680, 402] width 218 height 18
click at [936, 393] on link "Mr. Tam Man Yiu, Matthew" at bounding box center [929, 402] width 218 height 18
click at [440, 393] on link "Rev. Dr. Mok Shu Kin, Joseph" at bounding box center [432, 402] width 218 height 18
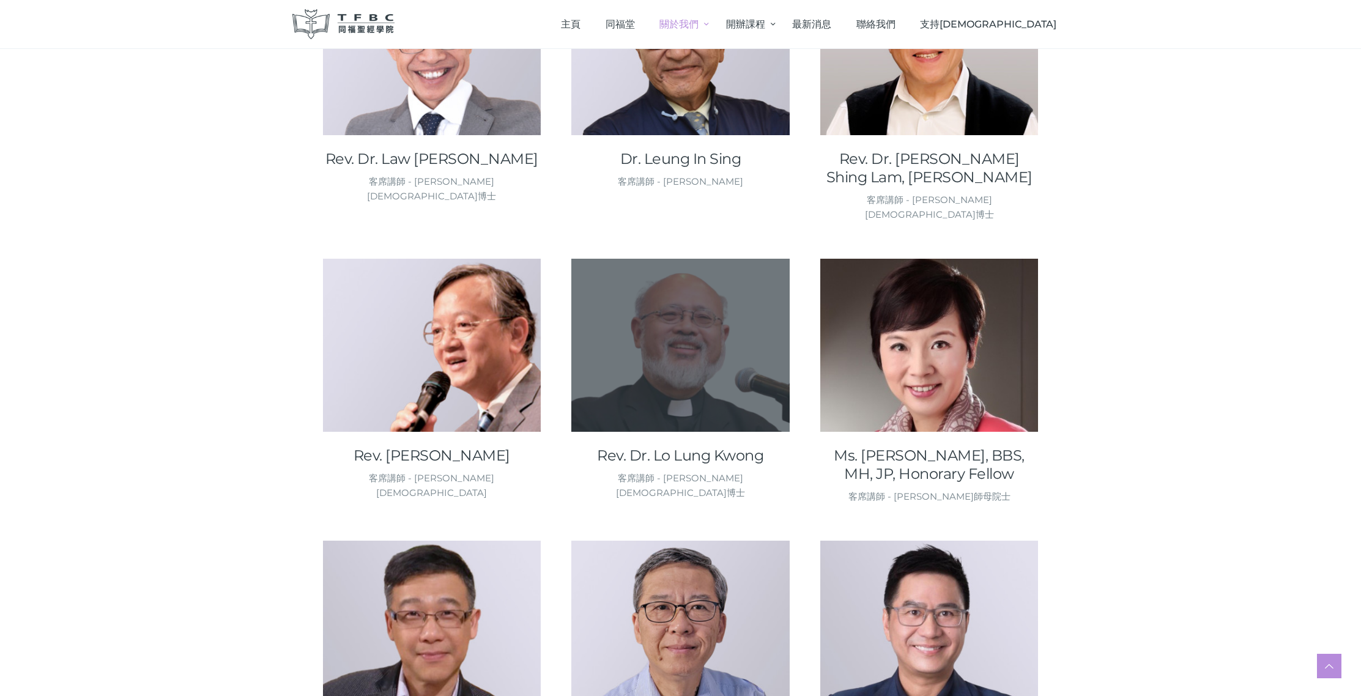
scroll to position [1181, 0]
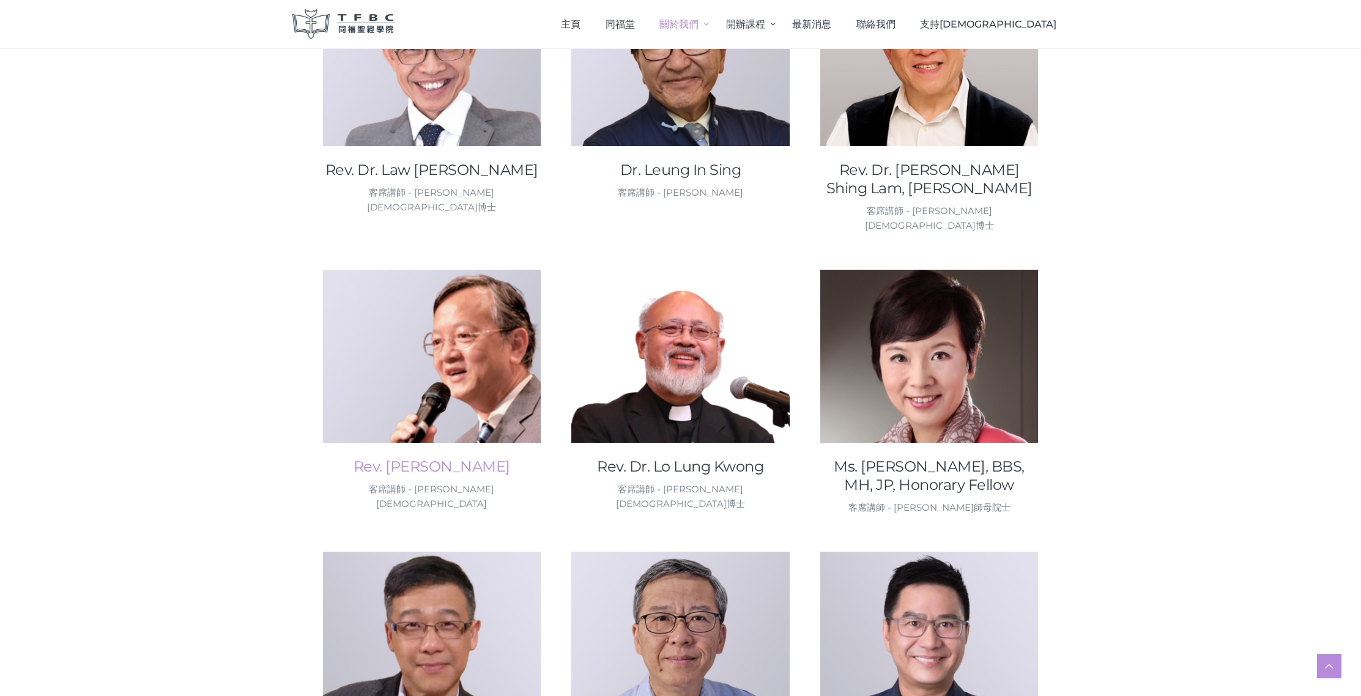
click at [484, 457] on link "Rev. Li Wai Kin, Stewart" at bounding box center [432, 466] width 218 height 18
click at [639, 457] on link "Rev. Dr. Lo Lung Kwong" at bounding box center [680, 466] width 218 height 18
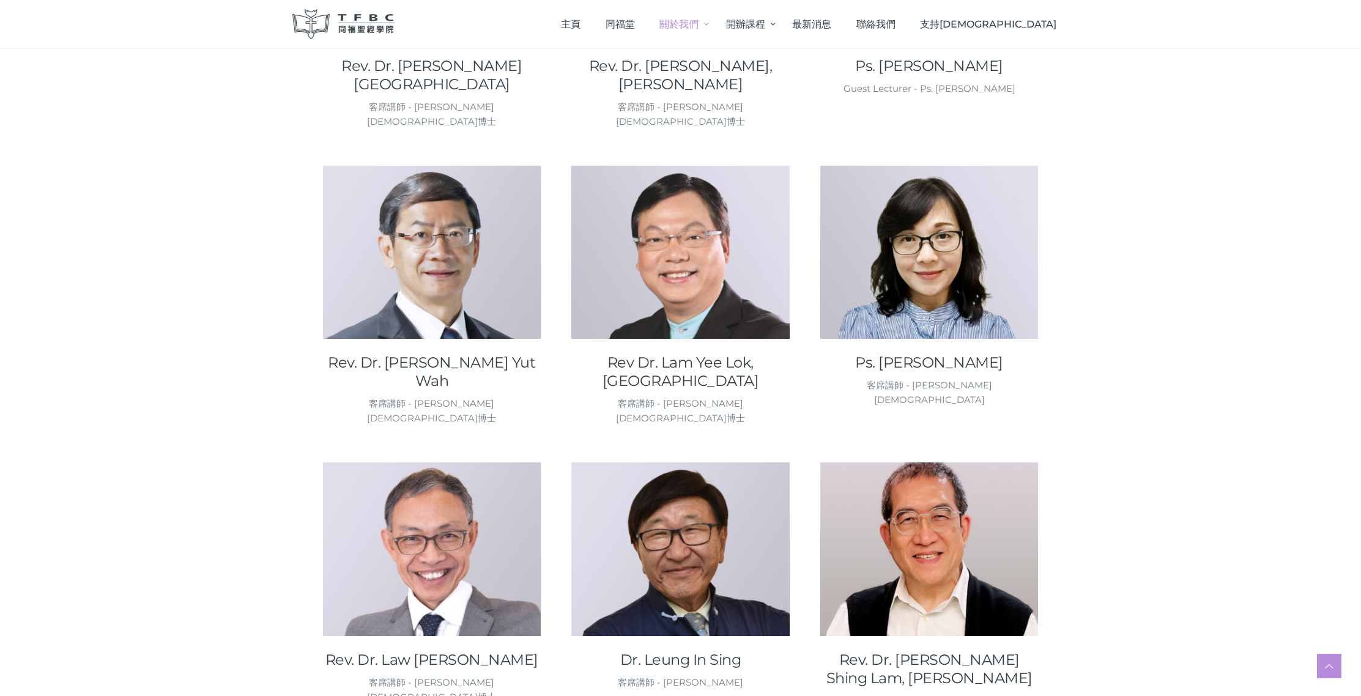
scroll to position [689, 0]
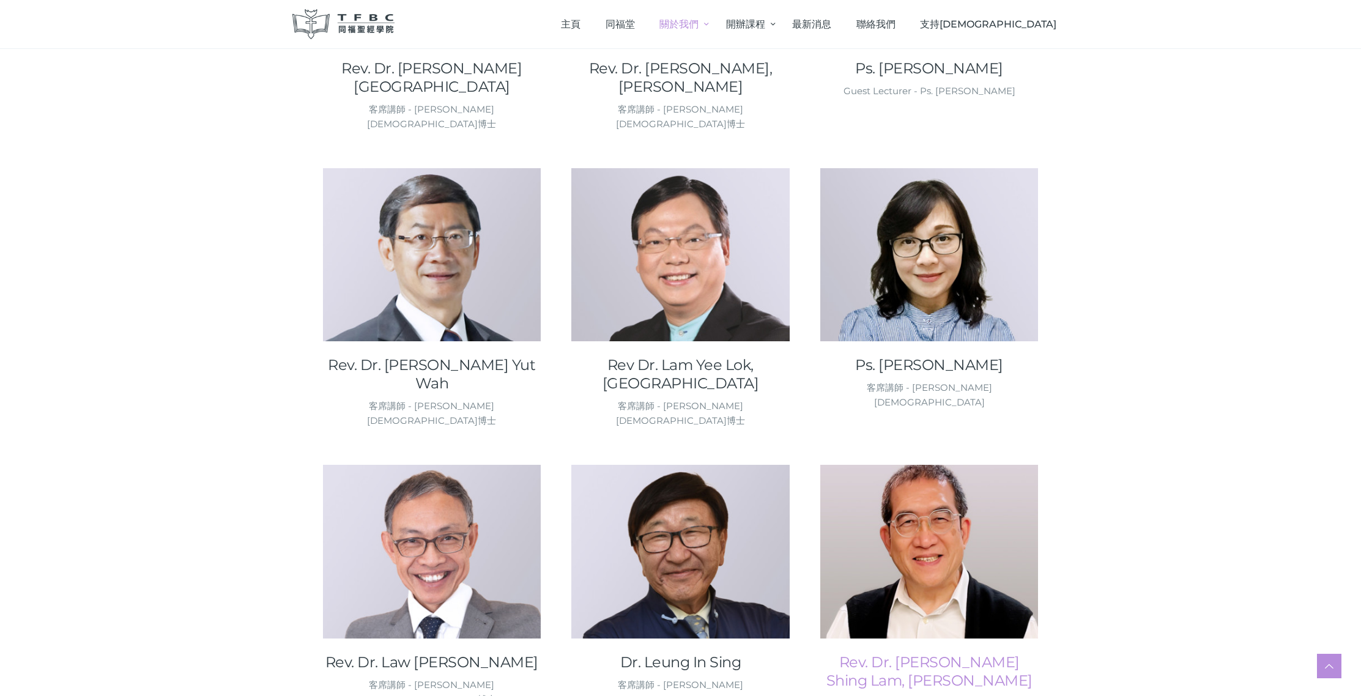
click at [941, 653] on link "Rev. Dr. Li Shing Lam, Derek" at bounding box center [929, 671] width 218 height 37
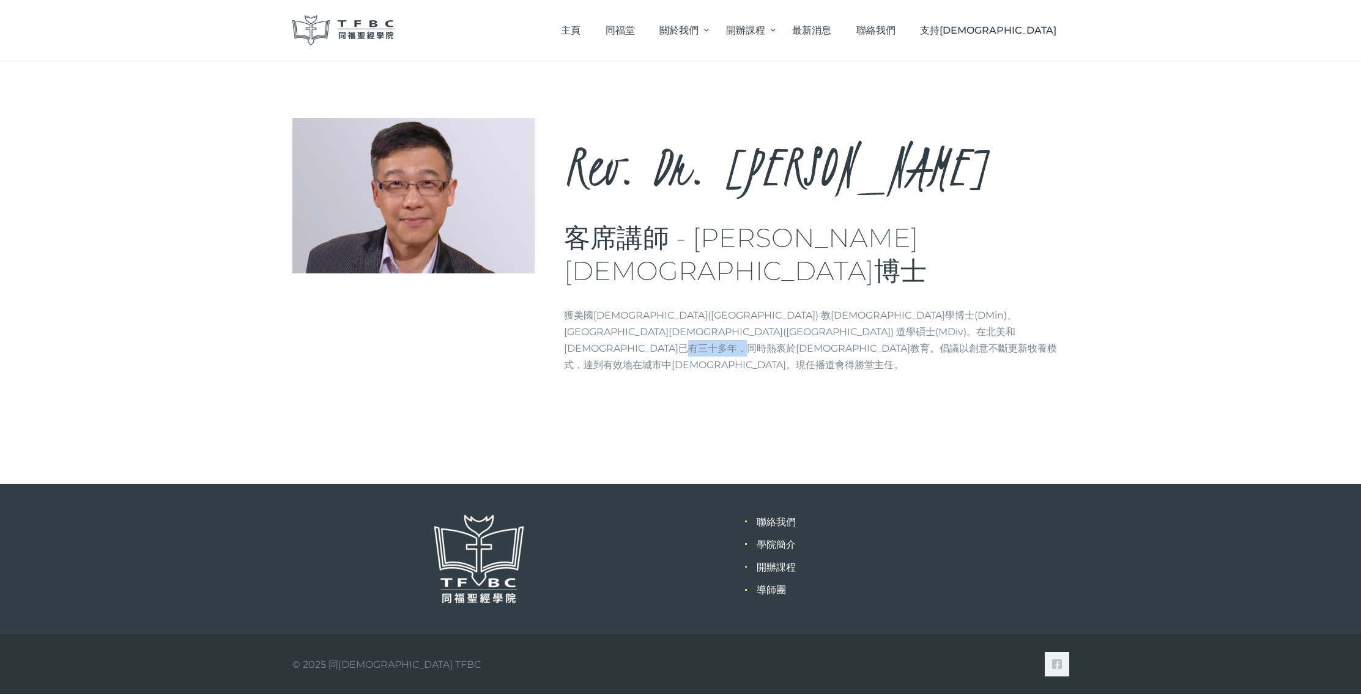
drag, startPoint x: 742, startPoint y: 314, endPoint x: 798, endPoint y: 317, distance: 55.7
click at [798, 317] on p "獲美國[DEMOGRAPHIC_DATA]([GEOGRAPHIC_DATA]) 教[DEMOGRAPHIC_DATA]學博士(DMin)、[GEOGRAPH…" at bounding box center [816, 340] width 505 height 67
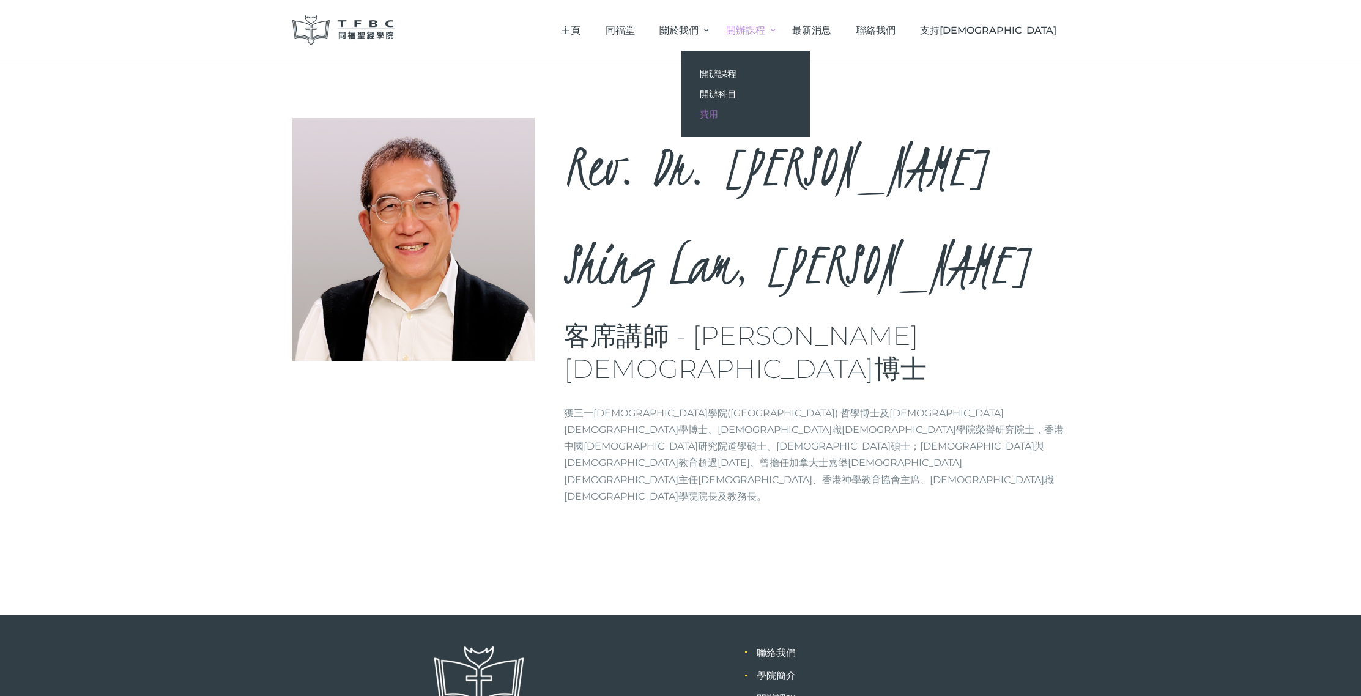
click at [718, 118] on span "費用" at bounding box center [709, 114] width 18 height 12
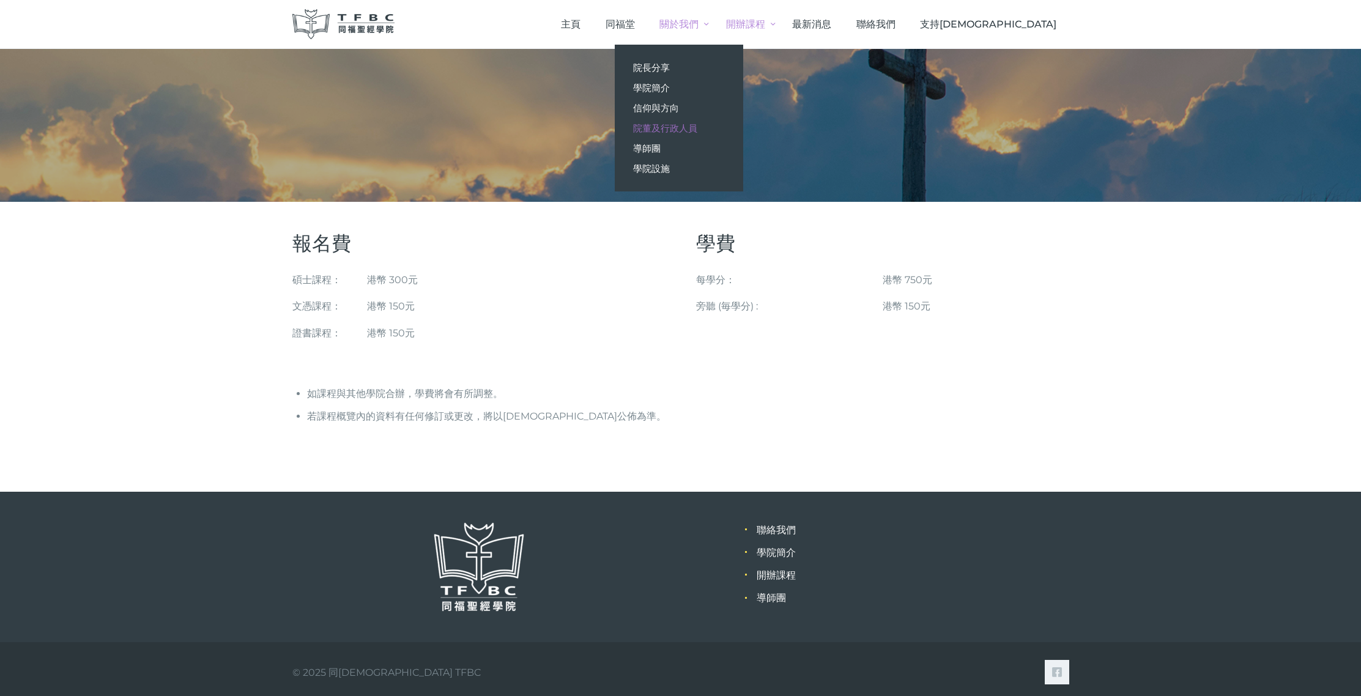
click at [697, 125] on span "院董及行政人員" at bounding box center [665, 128] width 64 height 12
